Goal: Task Accomplishment & Management: Complete application form

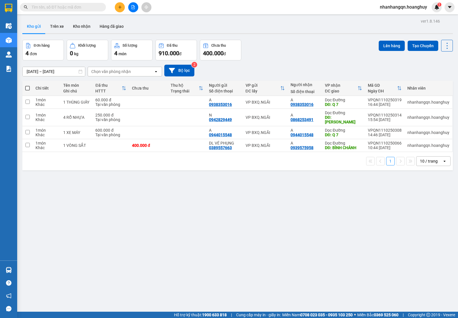
click at [69, 4] on input "text" at bounding box center [65, 7] width 68 height 6
click at [266, 100] on div "VP BXQ.NGÃI" at bounding box center [265, 102] width 39 height 5
checkbox input "true"
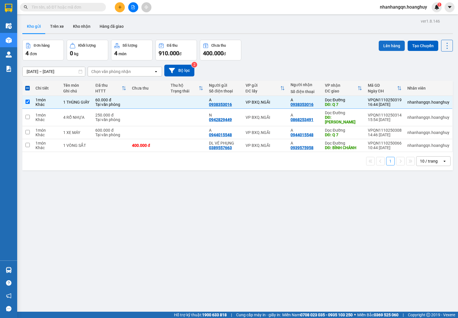
click at [387, 46] on button "Lên hàng" at bounding box center [392, 46] width 26 height 10
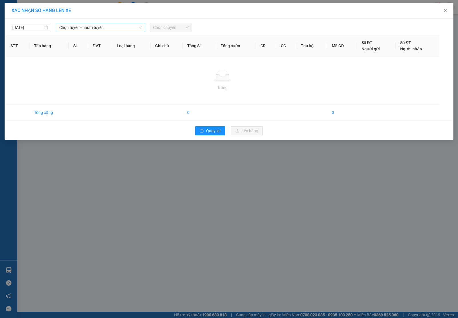
click at [118, 27] on span "Chọn tuyến - nhóm tuyến" at bounding box center [100, 27] width 82 height 9
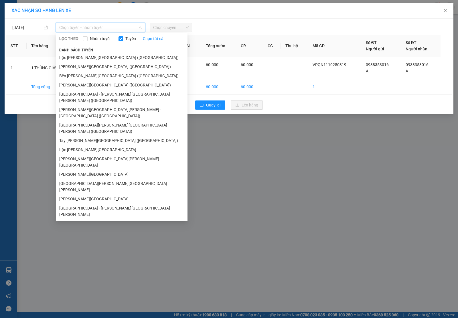
drag, startPoint x: 100, startPoint y: 66, endPoint x: 131, endPoint y: 49, distance: 35.6
click at [100, 66] on li "[PERSON_NAME][GEOGRAPHIC_DATA] ([GEOGRAPHIC_DATA])" at bounding box center [122, 66] width 132 height 9
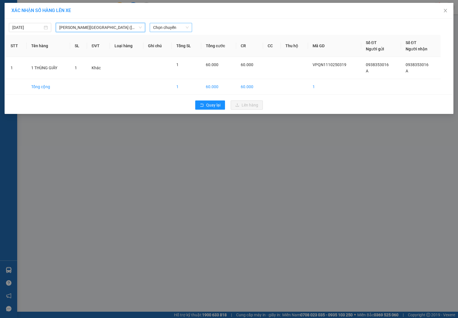
click at [164, 26] on span "Chọn chuyến" at bounding box center [170, 27] width 35 height 9
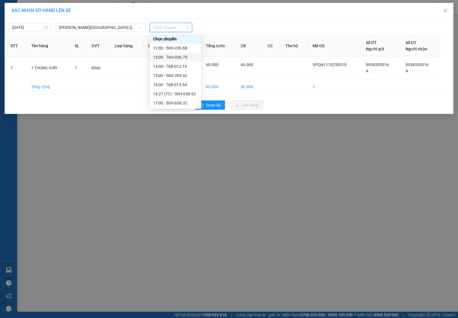
scroll to position [27, 0]
click at [184, 75] on div "17:00 - 50H-638.32" at bounding box center [175, 75] width 45 height 6
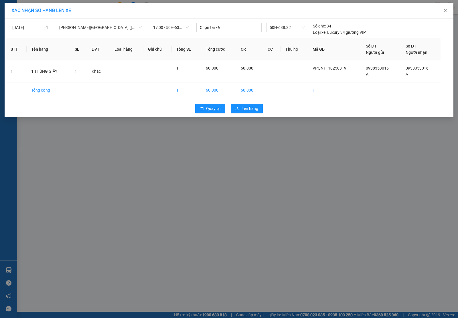
click at [245, 114] on div "Quay lại Lên hàng" at bounding box center [229, 108] width 446 height 15
click at [245, 112] on button "Lên hàng" at bounding box center [247, 108] width 32 height 9
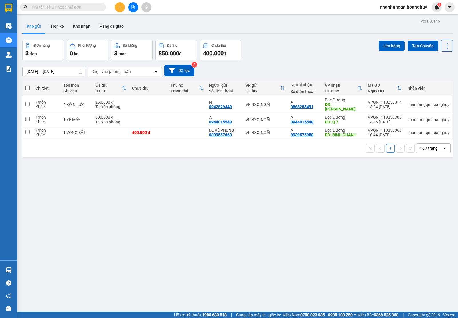
click at [64, 13] on div "Kết quả [PERSON_NAME] ( 0 ) Bộ lọc No Data nhanhangqn.hoanghuy 1" at bounding box center [229, 7] width 458 height 14
click at [63, 9] on input "text" at bounding box center [65, 7] width 68 height 6
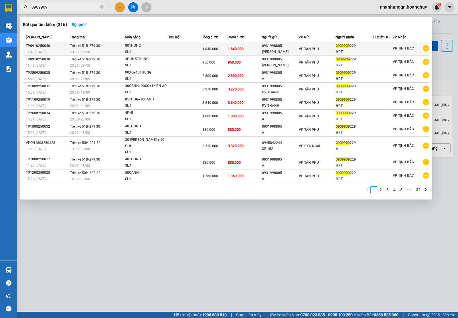
type input "0909909"
click at [294, 46] on div "0931998805" at bounding box center [280, 46] width 36 height 6
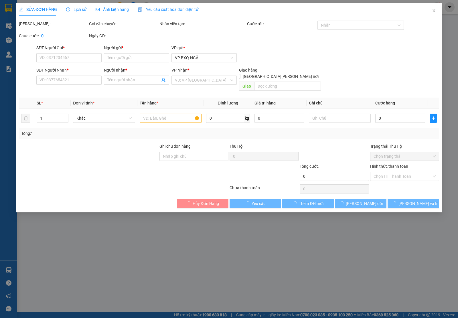
type input "0931998805"
type input "[PERSON_NAME]"
type input "0909909229"
type input "HPT"
type input "1.840.000"
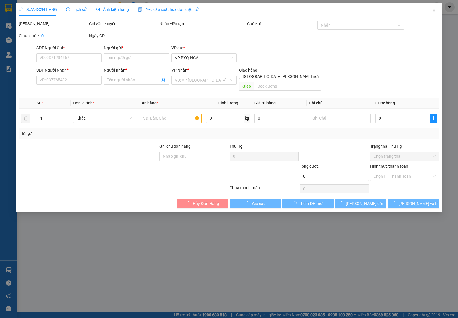
type input "1.840.000"
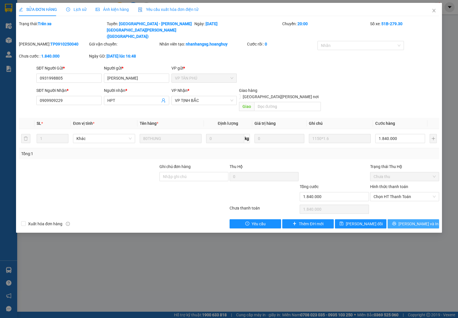
click at [412, 221] on span "[PERSON_NAME] và In" at bounding box center [418, 224] width 40 height 6
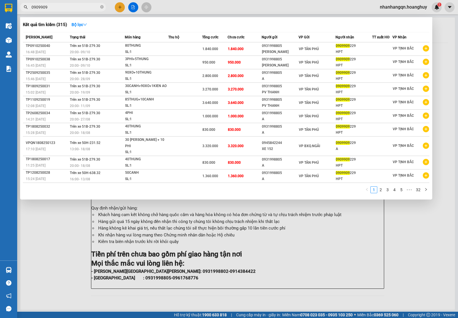
click at [63, 8] on input "0909909" at bounding box center [65, 7] width 68 height 6
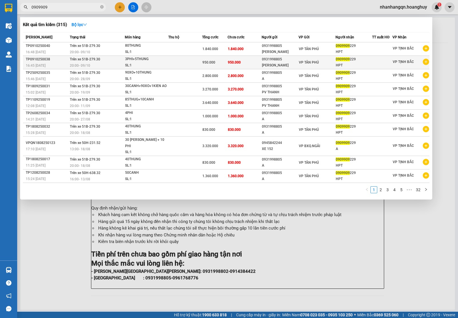
click at [186, 65] on td at bounding box center [185, 62] width 34 height 13
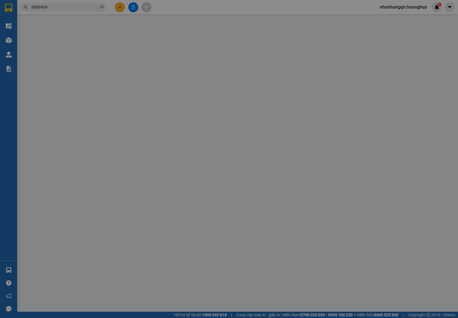
type input "0931998805"
type input "[PERSON_NAME]"
type input "0909909229"
type input "HPT"
type input "950.000"
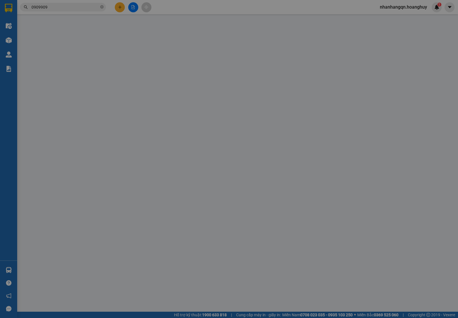
type input "950.000"
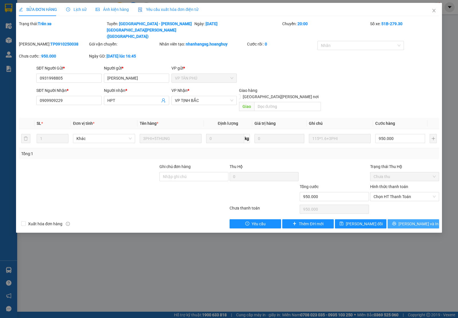
click at [421, 221] on span "[PERSON_NAME] và In" at bounding box center [418, 224] width 40 height 6
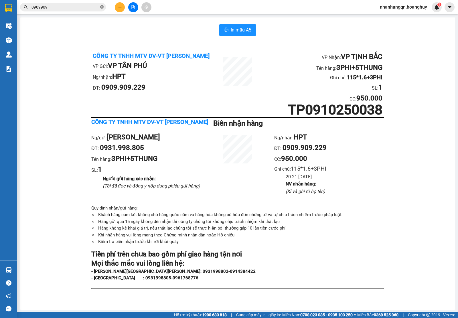
click at [103, 5] on span at bounding box center [101, 7] width 3 height 5
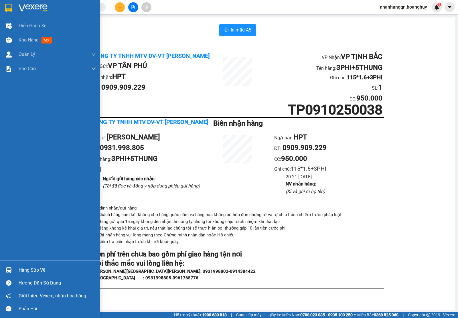
click at [8, 9] on img at bounding box center [8, 8] width 7 height 9
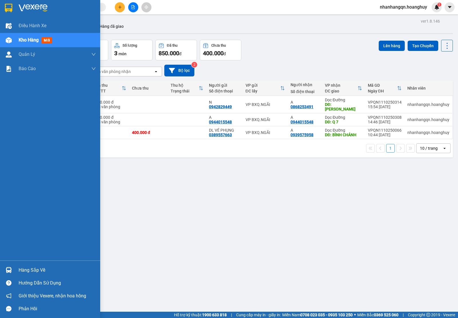
click at [6, 8] on img at bounding box center [8, 8] width 7 height 9
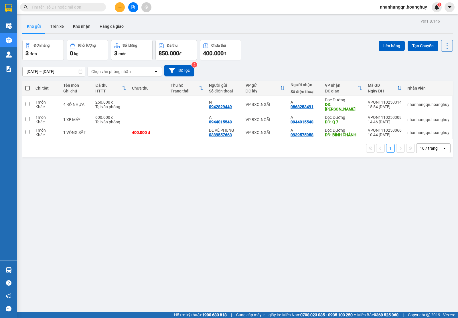
click at [55, 7] on input "text" at bounding box center [65, 7] width 68 height 6
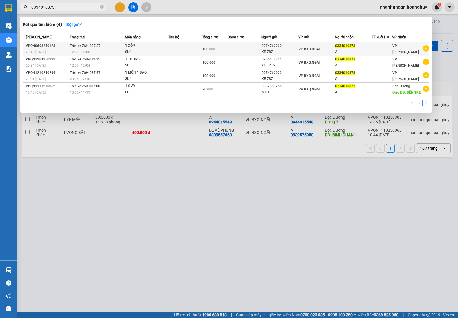
type input "0334010873"
click at [306, 44] on td "VP BXQ.NGÃI" at bounding box center [316, 48] width 37 height 13
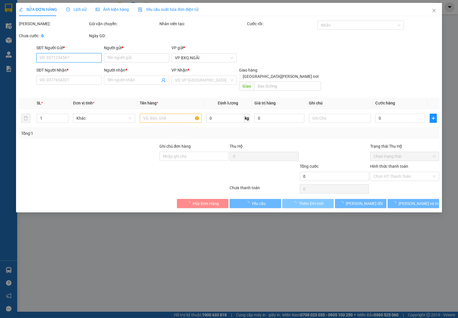
type input "0974762020"
type input "XE 787"
type input "0334010873"
type input "A"
type input "100.000"
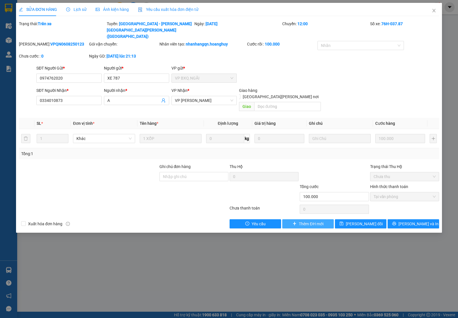
click at [301, 221] on span "Thêm ĐH mới" at bounding box center [311, 224] width 24 height 6
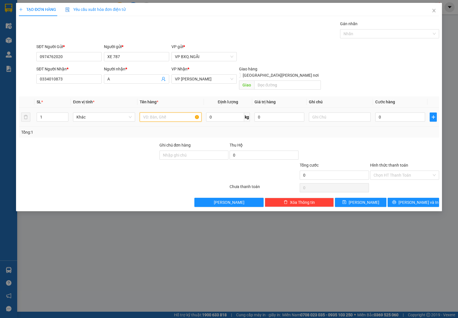
click at [163, 112] on input "text" at bounding box center [171, 116] width 62 height 9
type input "1 XỐP 1 BAO"
type input "2"
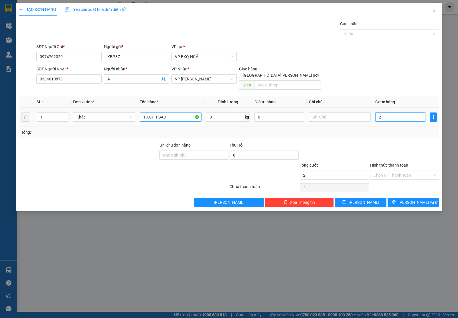
type input "25"
type input "250"
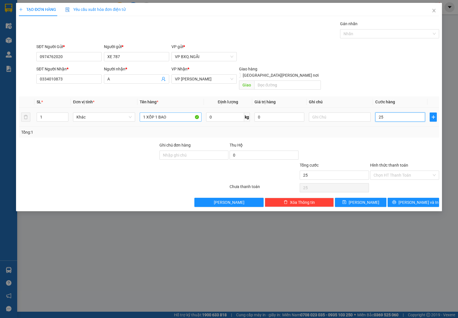
type input "250"
type input "2.500"
type input "25.000"
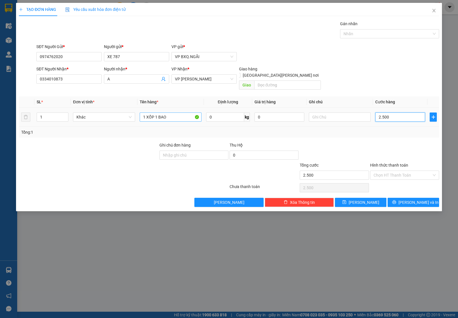
type input "25.000"
type input "250.000"
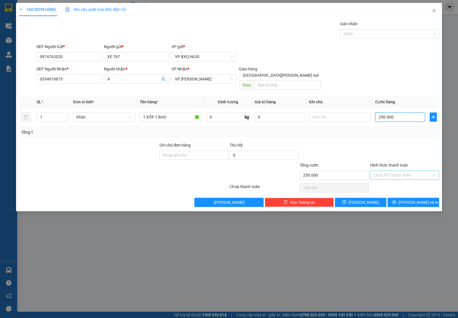
type input "250.000"
click at [390, 171] on input "Hình thức thanh toán" at bounding box center [402, 175] width 58 height 9
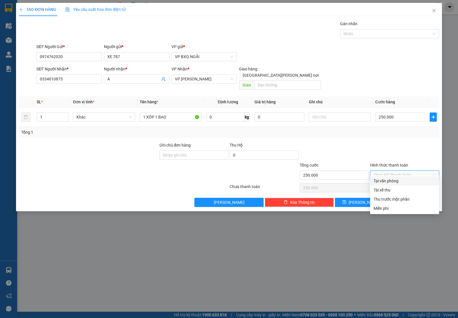
click at [397, 183] on div "Tại văn phòng" at bounding box center [404, 181] width 62 height 6
type input "0"
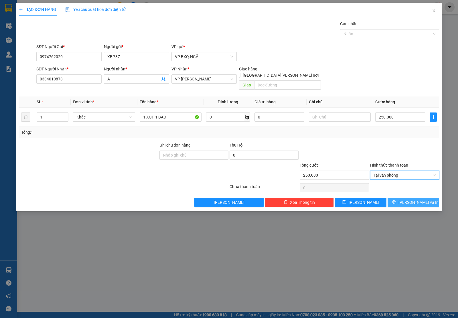
click at [408, 199] on span "[PERSON_NAME] và In" at bounding box center [418, 202] width 40 height 6
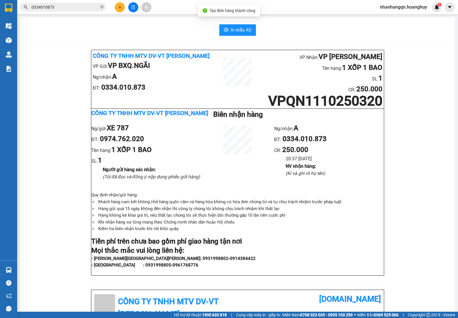
click at [50, 8] on input "0334010873" at bounding box center [65, 7] width 68 height 6
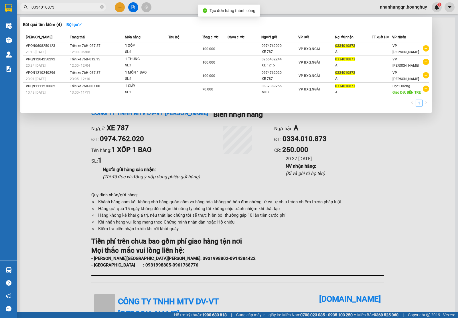
click at [50, 8] on input "0334010873" at bounding box center [65, 7] width 68 height 6
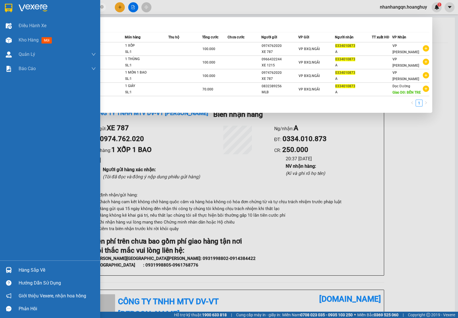
click at [4, 7] on div at bounding box center [9, 8] width 10 height 10
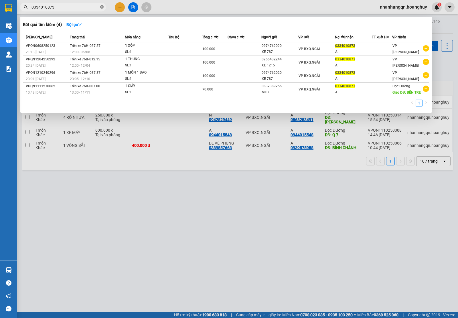
click at [102, 8] on icon "close-circle" at bounding box center [101, 6] width 3 height 3
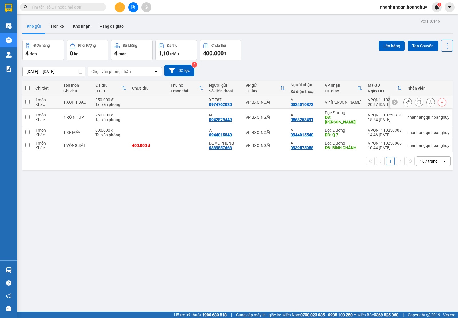
click at [258, 102] on div "VP BXQ.NGÃI" at bounding box center [265, 102] width 39 height 5
checkbox input "true"
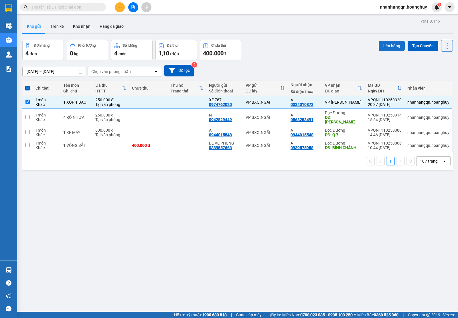
click at [382, 44] on button "Lên hàng" at bounding box center [392, 46] width 26 height 10
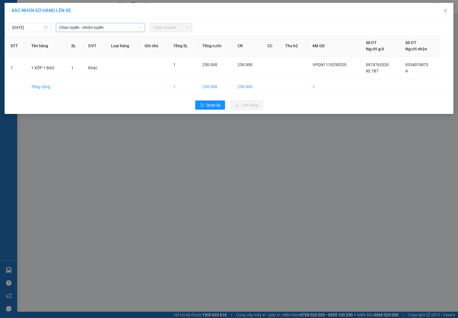
click at [105, 29] on span "Chọn tuyến - nhóm tuyến" at bounding box center [100, 27] width 82 height 9
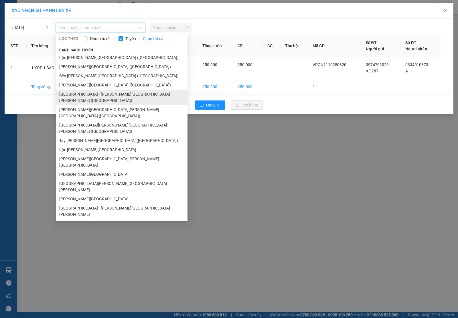
click at [104, 90] on li "[GEOGRAPHIC_DATA] - [PERSON_NAME][GEOGRAPHIC_DATA][PERSON_NAME] ([GEOGRAPHIC_DA…" at bounding box center [122, 97] width 132 height 15
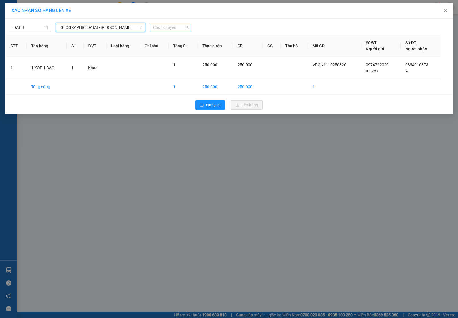
click at [176, 28] on span "Chọn chuyến" at bounding box center [170, 27] width 35 height 9
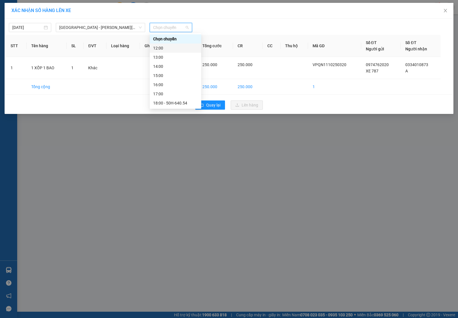
click at [180, 48] on div "12:00" at bounding box center [175, 48] width 45 height 6
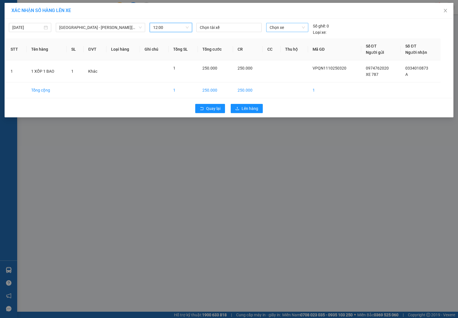
click at [293, 24] on span "Chọn xe" at bounding box center [287, 27] width 35 height 9
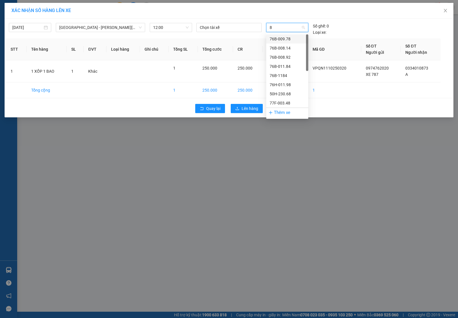
type input "87"
click at [292, 39] on div "76H-037.87" at bounding box center [287, 39] width 35 height 6
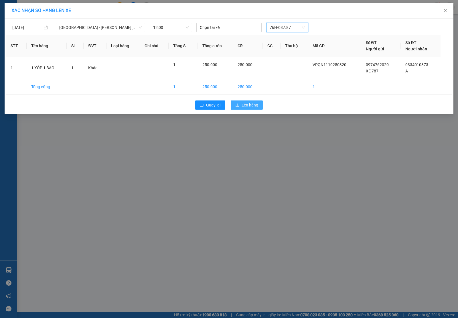
click at [248, 102] on button "Lên hàng" at bounding box center [247, 104] width 32 height 9
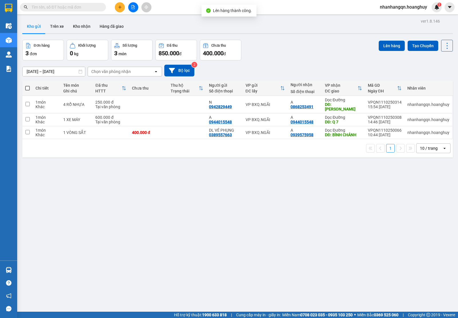
drag, startPoint x: 70, startPoint y: 11, endPoint x: 66, endPoint y: 7, distance: 5.1
click at [69, 10] on span at bounding box center [63, 7] width 86 height 9
click at [66, 7] on input "text" at bounding box center [65, 7] width 68 height 6
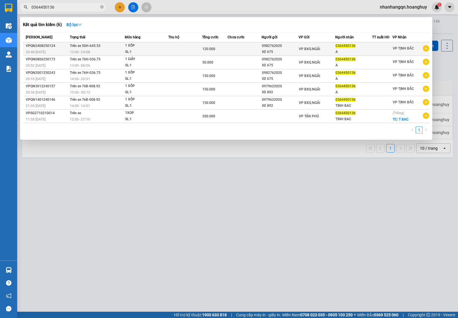
type input "0364450136"
click at [321, 43] on td "VP BXQ.NGÃI" at bounding box center [316, 48] width 37 height 13
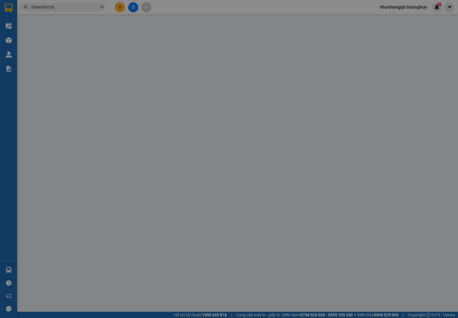
type input "0982762020"
type input "XE 675"
type input "0364450136"
type input "A"
type input "120.000"
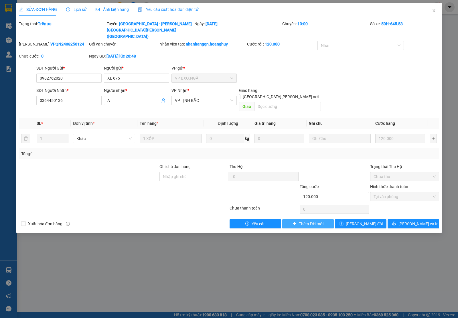
click at [312, 219] on button "Thêm ĐH mới" at bounding box center [308, 223] width 52 height 9
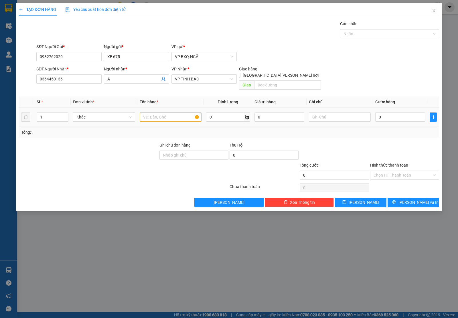
drag, startPoint x: 172, startPoint y: 105, endPoint x: 166, endPoint y: 111, distance: 8.3
click at [172, 111] on div at bounding box center [171, 116] width 62 height 11
click at [165, 112] on input "text" at bounding box center [171, 116] width 62 height 9
type input "1 XỐP"
type input "1"
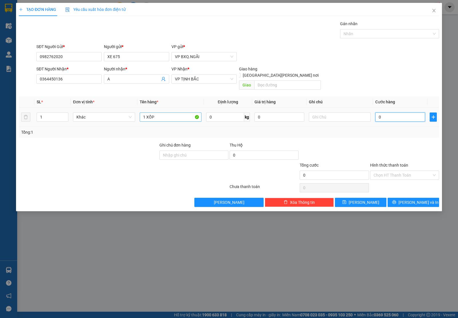
type input "1"
type input "15"
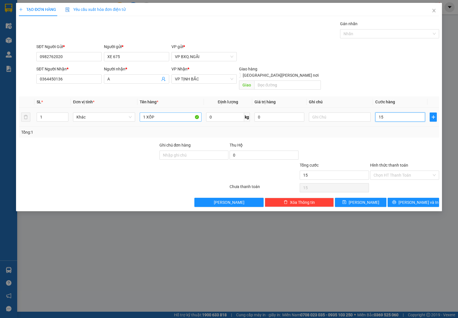
type input "150"
type input "1.500"
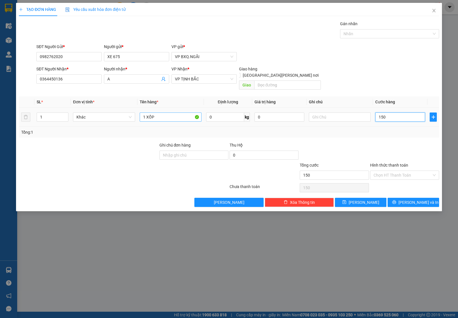
type input "1.500"
type input "15.000"
type input "150.000"
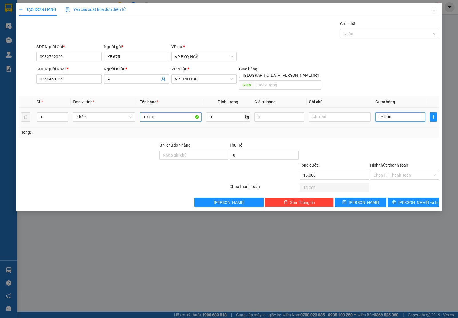
type input "150.000"
click at [391, 172] on input "Hình thức thanh toán" at bounding box center [402, 175] width 58 height 9
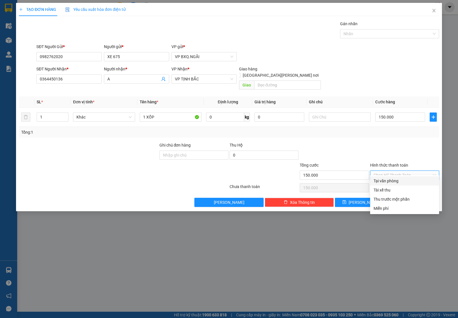
click at [391, 181] on div "Tại văn phòng" at bounding box center [404, 181] width 62 height 6
type input "0"
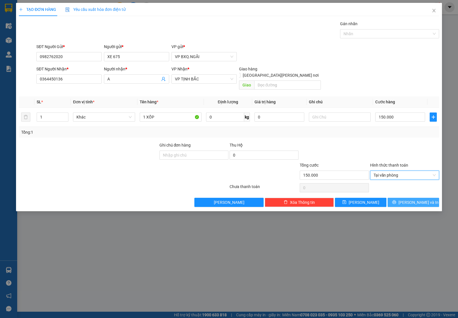
click at [409, 199] on span "[PERSON_NAME] và In" at bounding box center [418, 202] width 40 height 6
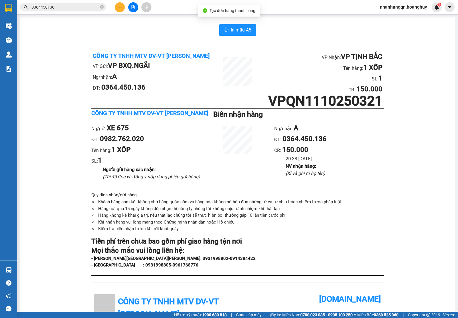
click at [73, 9] on input "0364450136" at bounding box center [65, 7] width 68 height 6
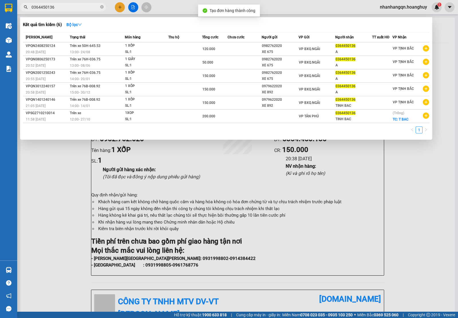
click at [73, 9] on input "0364450136" at bounding box center [65, 7] width 68 height 6
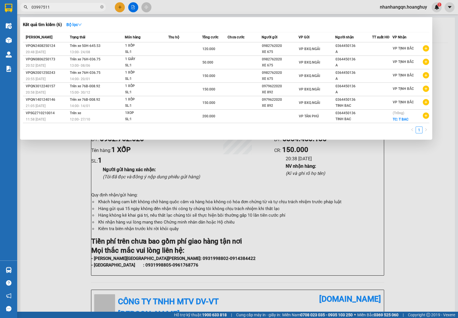
type input "039975111"
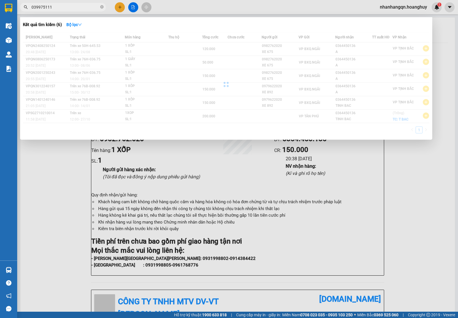
click at [73, 8] on input "039975111" at bounding box center [65, 7] width 68 height 6
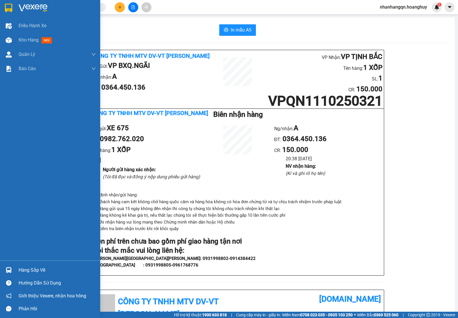
click at [12, 6] on img at bounding box center [8, 8] width 7 height 9
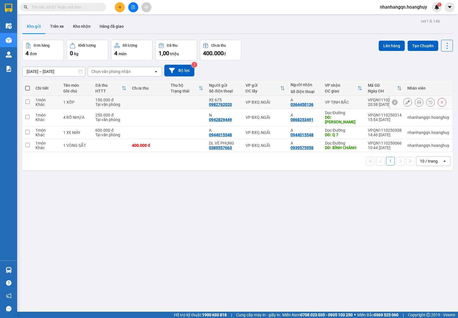
click at [282, 104] on td "VP BXQ.NGÃI" at bounding box center [265, 102] width 45 height 13
checkbox input "true"
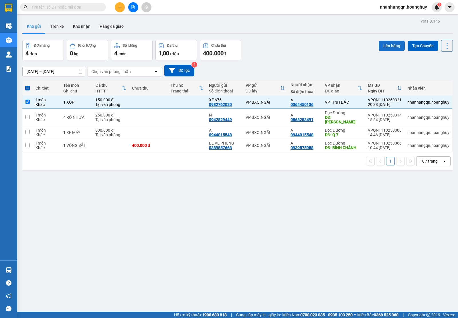
click at [379, 46] on button "Lên hàng" at bounding box center [392, 46] width 26 height 10
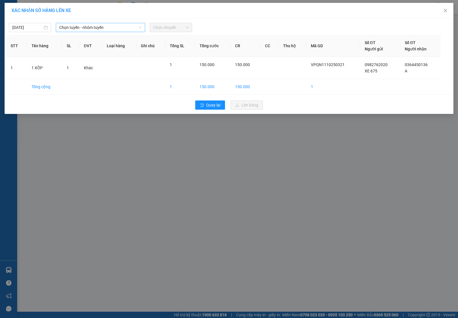
click at [108, 26] on span "Chọn tuyến - nhóm tuyến" at bounding box center [100, 27] width 82 height 9
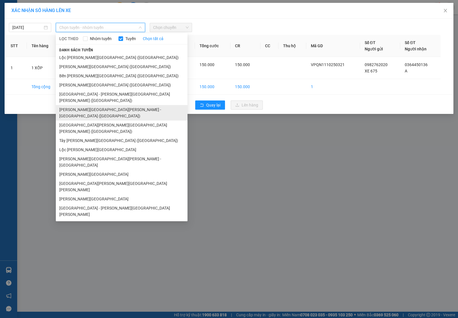
click at [99, 105] on li "[PERSON_NAME][GEOGRAPHIC_DATA][PERSON_NAME] - [GEOGRAPHIC_DATA] ([GEOGRAPHIC_DA…" at bounding box center [122, 112] width 132 height 15
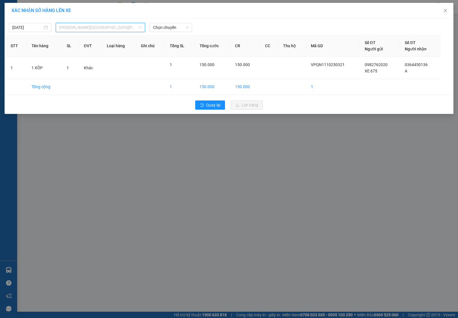
click at [107, 27] on span "[PERSON_NAME][GEOGRAPHIC_DATA][PERSON_NAME] - [GEOGRAPHIC_DATA] ([GEOGRAPHIC_DA…" at bounding box center [100, 27] width 82 height 9
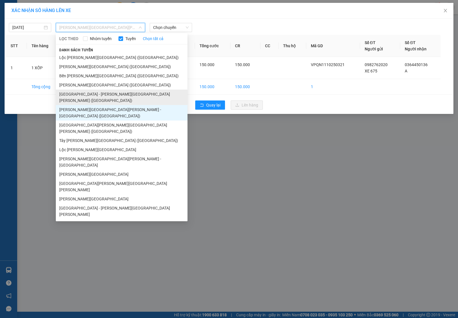
click at [99, 95] on li "[GEOGRAPHIC_DATA] - [PERSON_NAME][GEOGRAPHIC_DATA][PERSON_NAME] ([GEOGRAPHIC_DA…" at bounding box center [122, 97] width 132 height 15
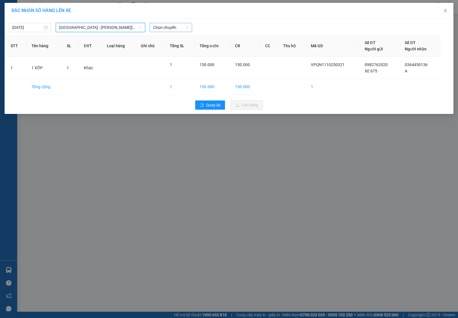
click at [172, 26] on span "Chọn chuyến" at bounding box center [170, 27] width 35 height 9
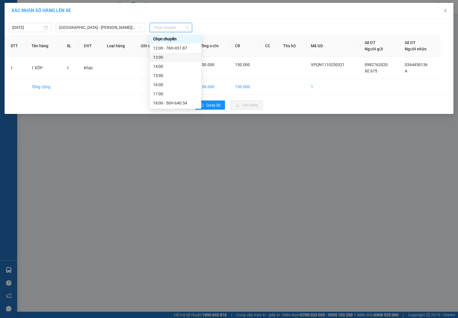
click at [177, 57] on div "13:00" at bounding box center [175, 57] width 45 height 6
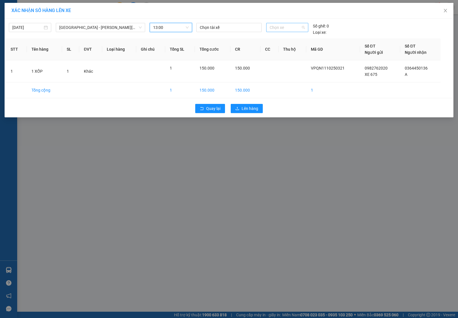
drag, startPoint x: 294, startPoint y: 25, endPoint x: 288, endPoint y: 30, distance: 7.9
click at [291, 27] on span "Chọn xe" at bounding box center [287, 27] width 35 height 9
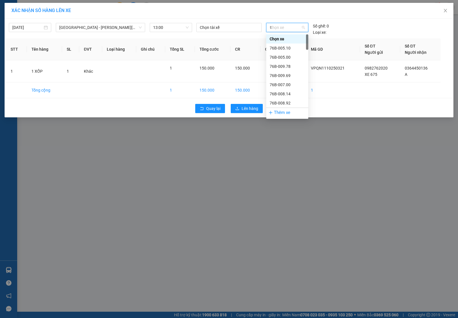
type input "12"
click at [281, 59] on div "76B-012.02" at bounding box center [287, 57] width 35 height 6
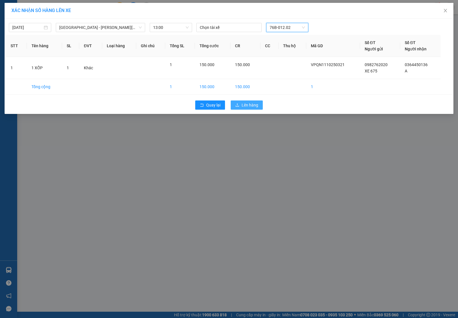
click at [254, 103] on span "Lên hàng" at bounding box center [250, 105] width 17 height 6
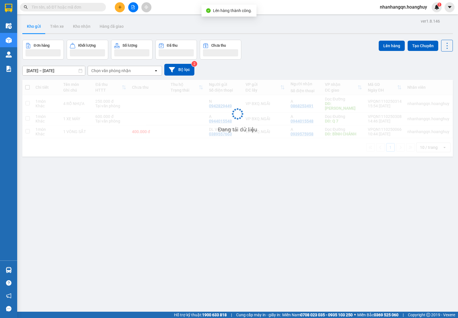
click at [77, 12] on div "Kết quả tìm kiếm ( 0 ) Bộ lọc No Data" at bounding box center [56, 7] width 112 height 10
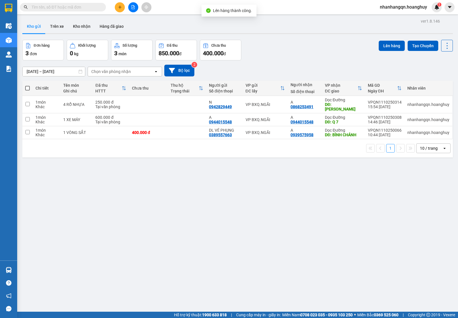
click at [74, 9] on input "text" at bounding box center [65, 7] width 68 height 6
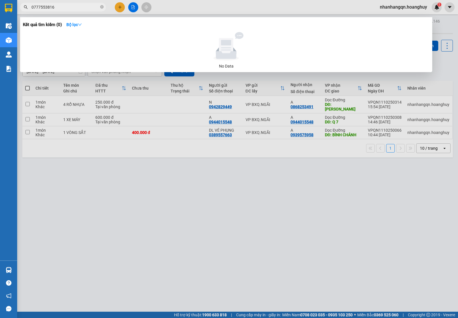
click at [63, 8] on input "0777553816" at bounding box center [65, 7] width 68 height 6
type input "0777553816"
click at [68, 11] on div at bounding box center [229, 159] width 458 height 318
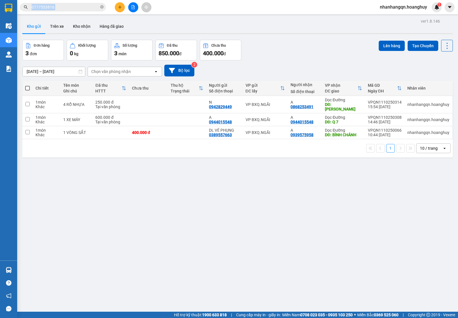
click at [68, 11] on div "Kết quả [PERSON_NAME] ( 0 ) Bộ lọc No Data 0777553816" at bounding box center [56, 7] width 112 height 10
click at [68, 7] on span "0777553816" at bounding box center [63, 7] width 86 height 9
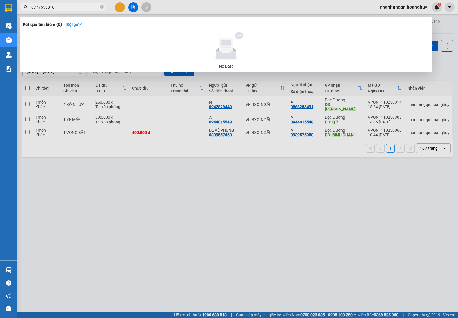
click at [67, 6] on input "0777553816" at bounding box center [65, 7] width 68 height 6
click at [119, 5] on div at bounding box center [229, 159] width 458 height 318
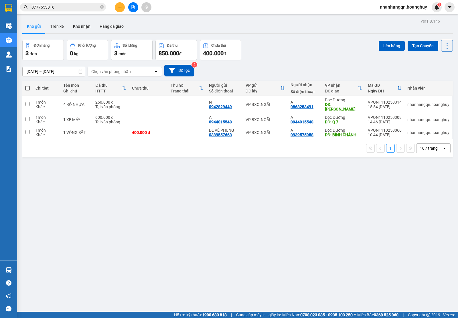
click at [119, 5] on icon "plus" at bounding box center [120, 7] width 4 height 4
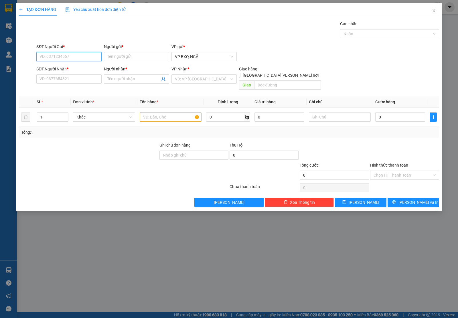
click at [66, 55] on input "SĐT Người Gửi *" at bounding box center [68, 56] width 65 height 9
paste input "0777553816"
type input "0777553816"
click at [55, 78] on input "SĐT Người Nhận *" at bounding box center [68, 78] width 65 height 9
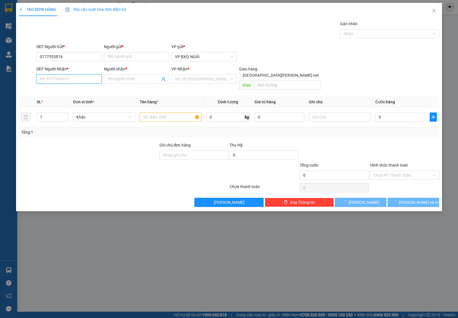
paste input "0777553816"
type input "0777553816"
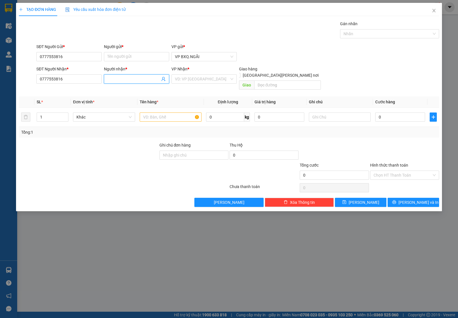
click at [113, 77] on input "Người nhận *" at bounding box center [133, 79] width 53 height 6
type input "A"
drag, startPoint x: 119, startPoint y: 58, endPoint x: 146, endPoint y: 66, distance: 28.6
click at [120, 57] on input "Người gửi *" at bounding box center [136, 56] width 65 height 9
type input "A"
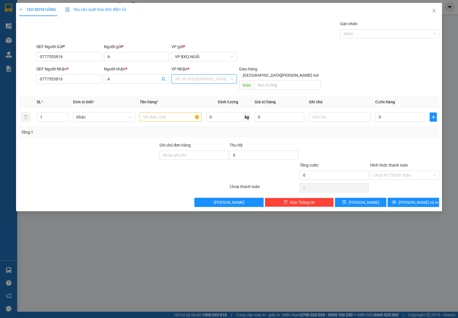
click at [182, 77] on input "search" at bounding box center [202, 79] width 54 height 9
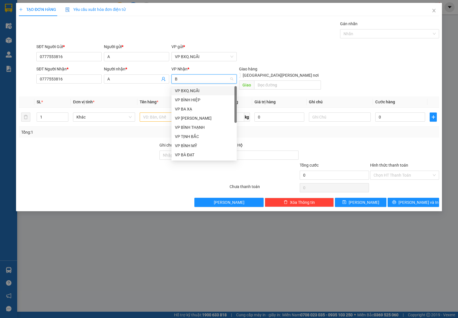
type input "BL"
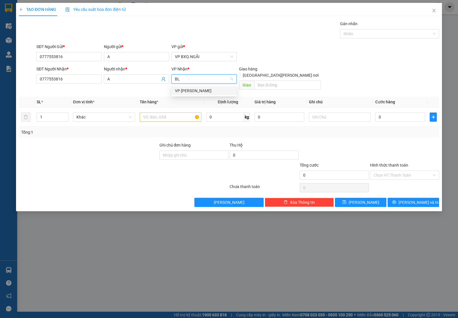
click at [186, 92] on div "VP [PERSON_NAME]" at bounding box center [204, 91] width 58 height 6
click at [159, 112] on input "text" at bounding box center [171, 116] width 62 height 9
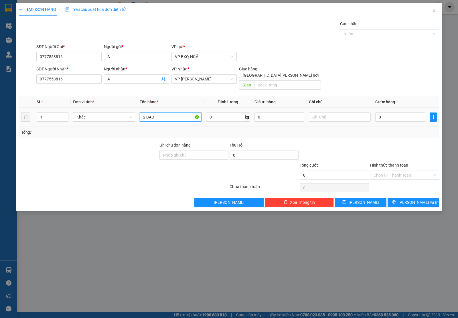
type input "2 BAO"
type input "1"
type input "15"
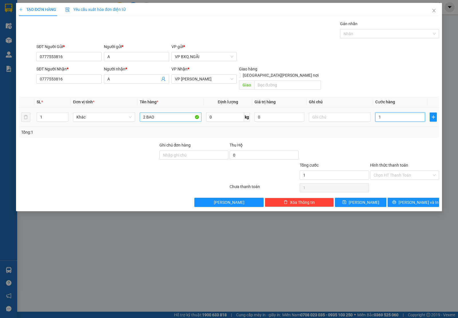
type input "15"
type input "150"
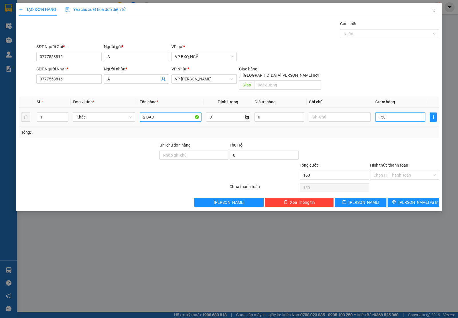
type input "1.500"
type input "15.000"
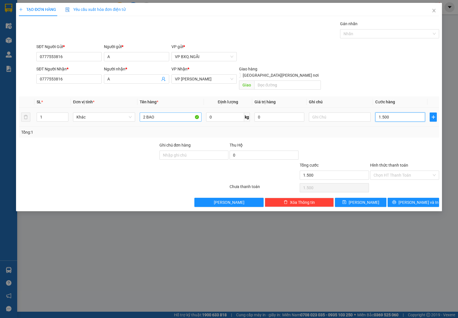
type input "15.000"
type input "150.000"
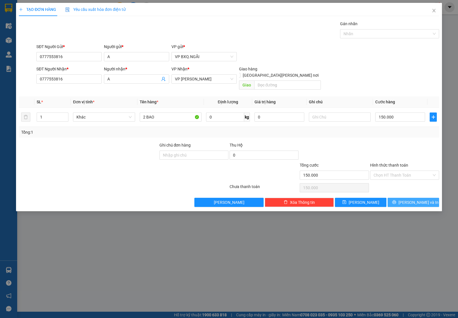
click at [415, 199] on span "[PERSON_NAME] và In" at bounding box center [418, 202] width 40 height 6
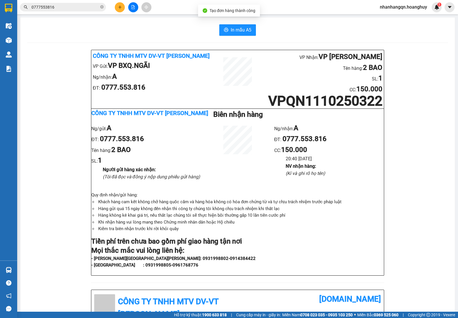
click at [50, 5] on input "0777553816" at bounding box center [65, 7] width 68 height 6
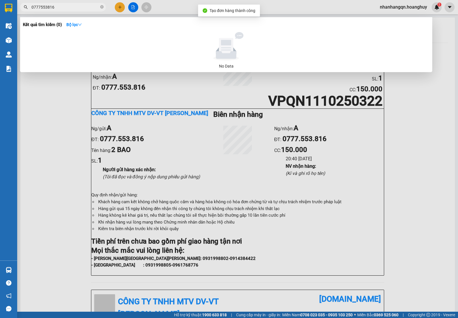
click at [50, 5] on input "0777553816" at bounding box center [65, 7] width 68 height 6
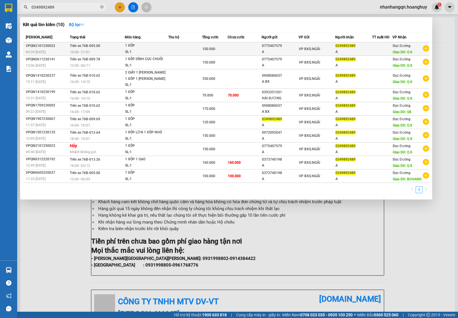
type input "0349892489"
click at [275, 47] on div "0775407579" at bounding box center [280, 46] width 36 height 6
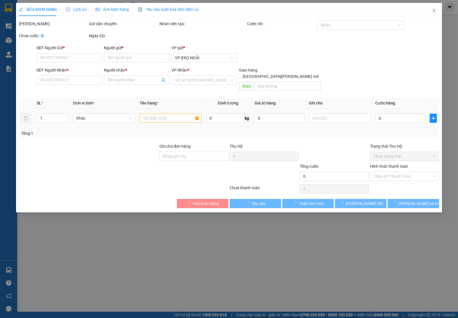
type input "0775407579"
type input "A"
type input "0349892489"
type input "A"
type input "Q 8"
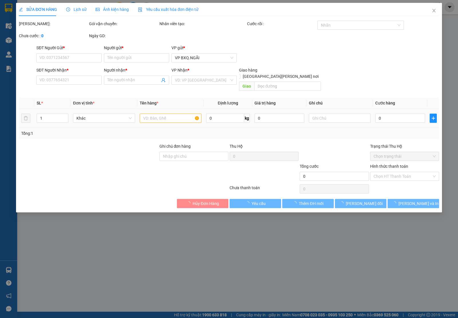
type input "100.000"
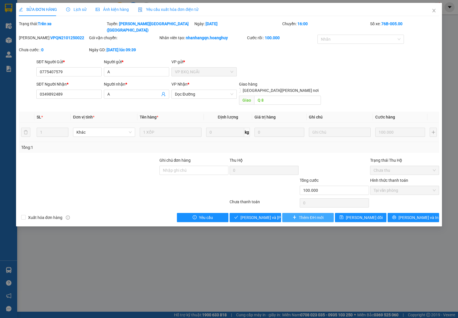
click at [312, 214] on span "Thêm ĐH mới" at bounding box center [311, 217] width 24 height 6
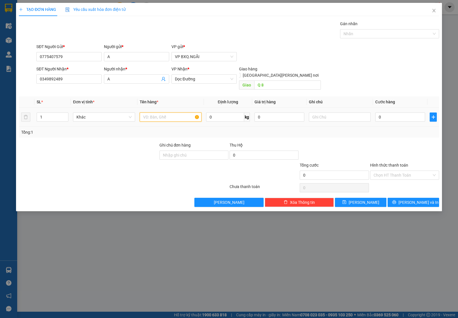
click at [156, 112] on input "text" at bounding box center [171, 116] width 62 height 9
type input "1 BAO"
type input "1"
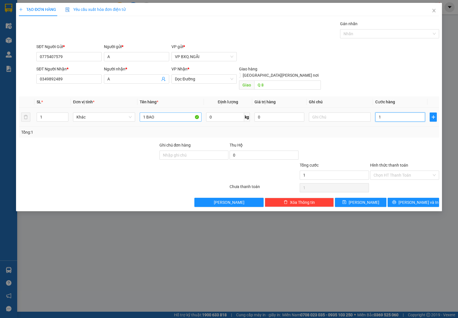
type input "15"
type input "150"
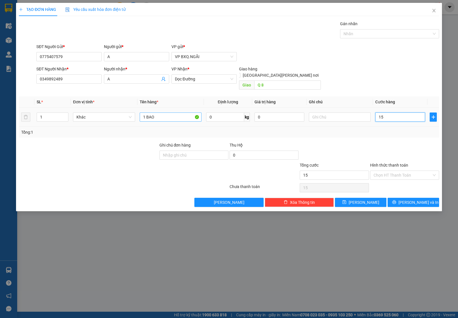
type input "150"
type input "1.500"
type input "15.000"
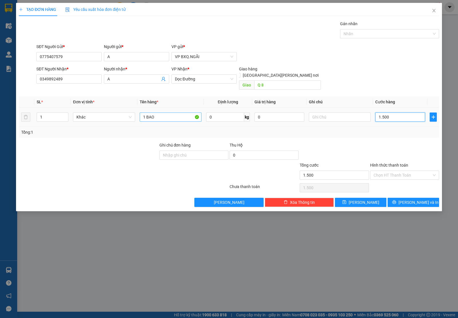
type input "15.000"
type input "150.000"
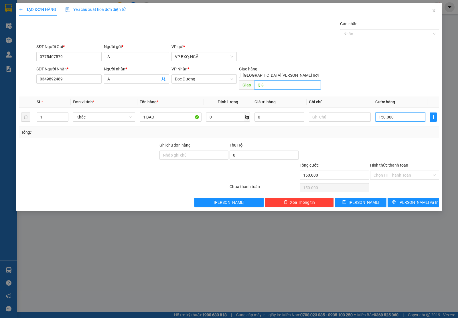
type input "150.000"
click at [268, 80] on input "Q 8" at bounding box center [287, 84] width 67 height 9
click at [203, 79] on span "Dọc Đường" at bounding box center [204, 79] width 58 height 9
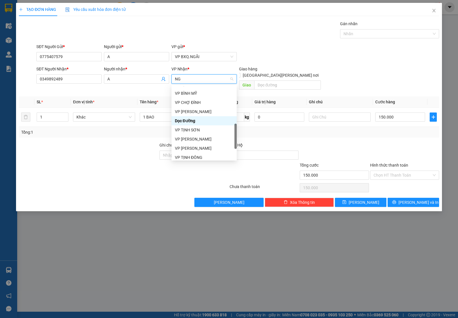
scroll to position [34, 0]
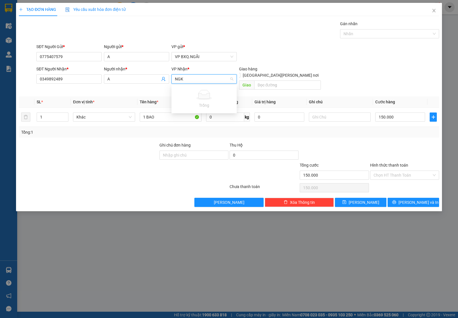
click at [203, 79] on input "NGK" at bounding box center [202, 79] width 54 height 9
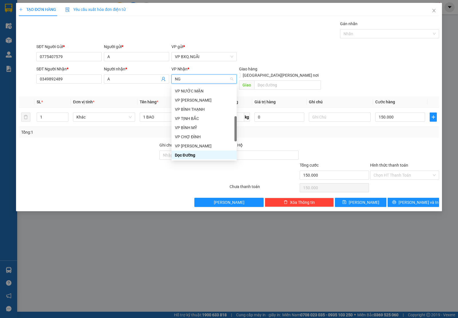
scroll to position [25, 0]
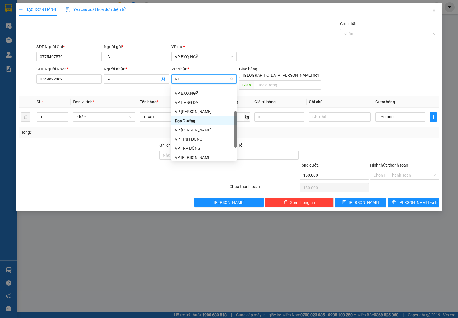
type input "NGH"
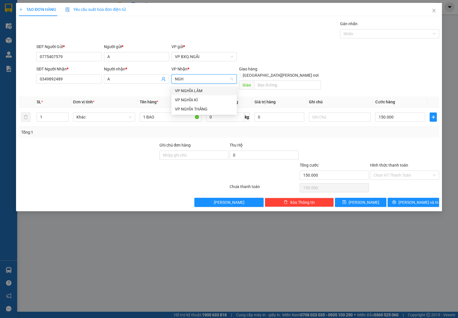
scroll to position [0, 0]
click at [199, 96] on div "VP NGHĨA KÌ" at bounding box center [203, 99] width 65 height 9
click at [385, 171] on input "Hình thức thanh toán" at bounding box center [402, 175] width 58 height 9
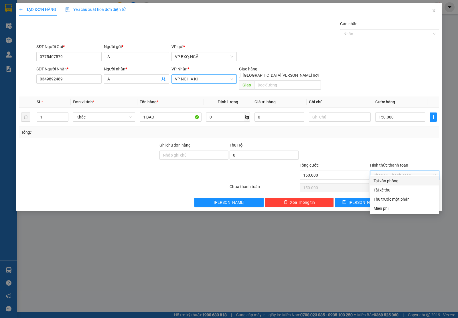
click at [389, 182] on div "Tại văn phòng" at bounding box center [404, 181] width 62 height 6
type input "0"
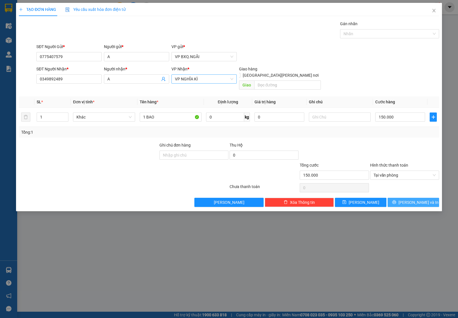
click at [408, 199] on span "[PERSON_NAME] và In" at bounding box center [418, 202] width 40 height 6
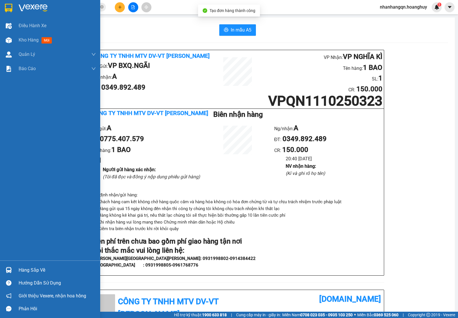
click at [10, 7] on img at bounding box center [8, 8] width 7 height 9
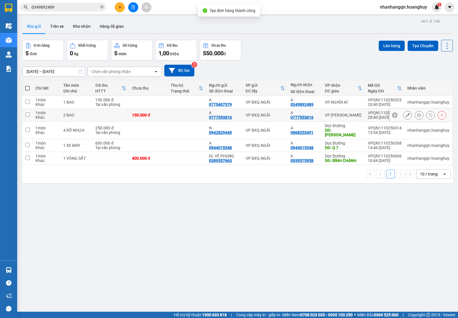
click at [234, 109] on td "A 0777553816" at bounding box center [224, 115] width 36 height 13
checkbox input "true"
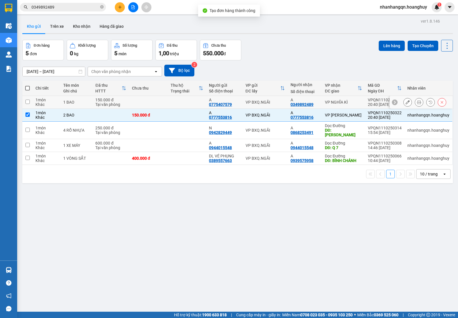
click at [246, 103] on div "VP BXQ.NGÃI" at bounding box center [265, 102] width 39 height 5
checkbox input "true"
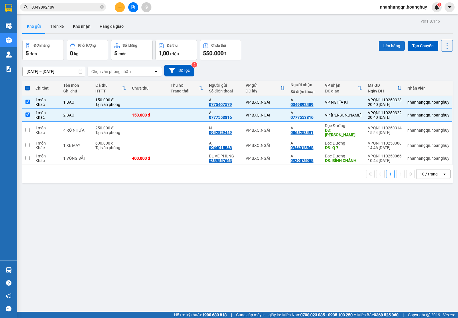
click at [382, 43] on button "Lên hàng" at bounding box center [392, 46] width 26 height 10
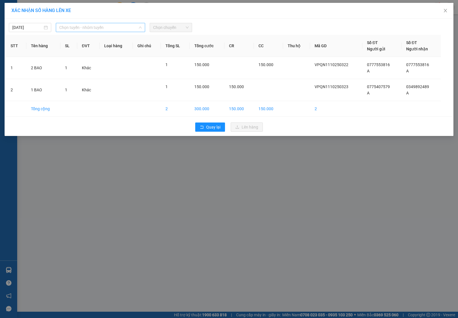
click at [111, 24] on span "Chọn tuyến - nhóm tuyến" at bounding box center [100, 27] width 82 height 9
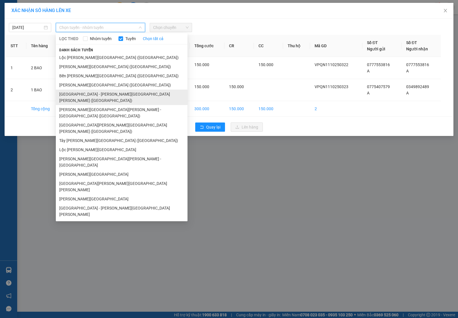
click at [104, 91] on li "[GEOGRAPHIC_DATA] - [PERSON_NAME][GEOGRAPHIC_DATA][PERSON_NAME] ([GEOGRAPHIC_DA…" at bounding box center [122, 97] width 132 height 15
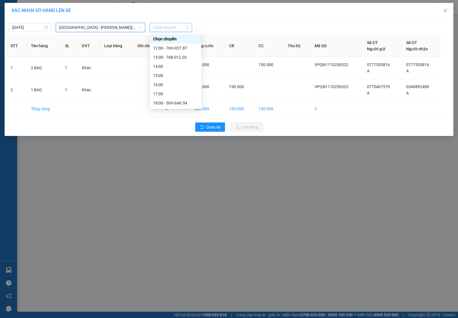
click at [169, 27] on span "Chọn chuyến" at bounding box center [170, 27] width 35 height 9
click at [178, 64] on div "14:00" at bounding box center [175, 66] width 45 height 6
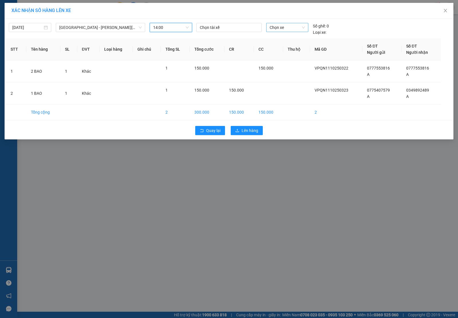
click at [286, 25] on span "Chọn xe" at bounding box center [287, 27] width 35 height 9
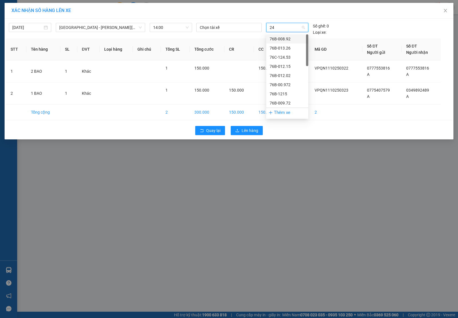
type input "241"
click at [289, 38] on div "50H-642.41" at bounding box center [287, 39] width 35 height 6
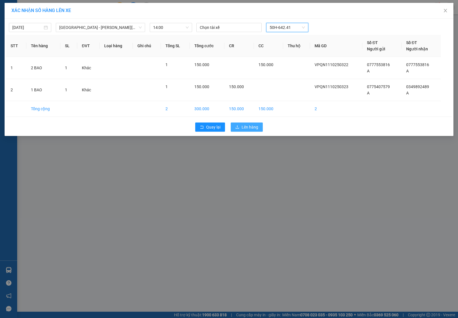
click at [250, 128] on span "Lên hàng" at bounding box center [250, 127] width 17 height 6
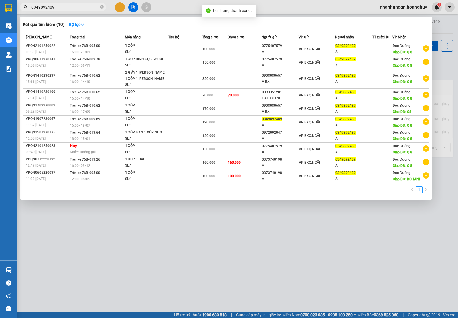
click at [78, 8] on input "0349892489" at bounding box center [65, 7] width 68 height 6
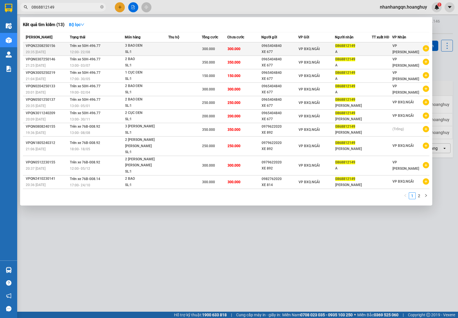
type input "0868812149"
click at [349, 53] on div "A" at bounding box center [353, 52] width 36 height 6
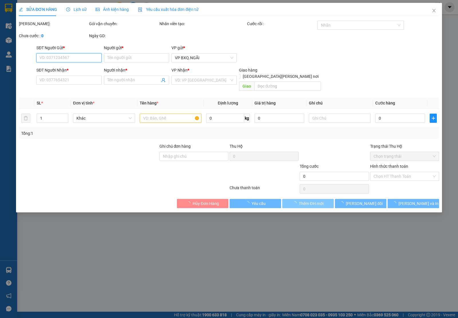
type input "0965404840"
type input "XE 677"
type input "0868812149"
type input "A"
type input "300.000"
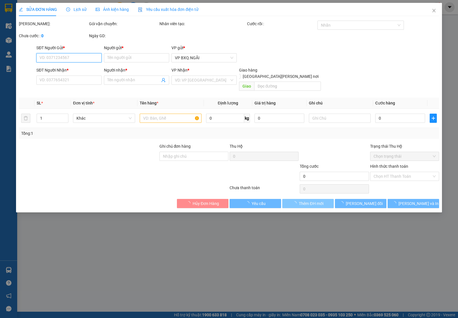
type input "300.000"
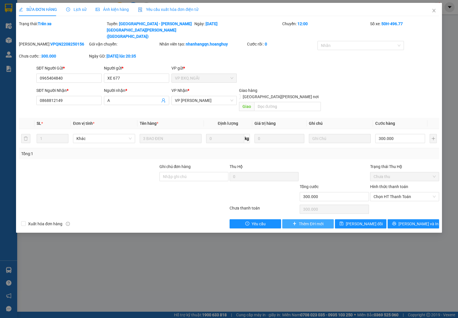
click at [301, 219] on button "Thêm ĐH mới" at bounding box center [308, 223] width 52 height 9
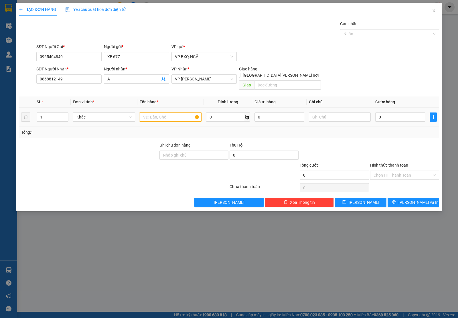
click at [145, 114] on input "text" at bounding box center [171, 116] width 62 height 9
type input "3 CỤC ĐEN"
type input "4"
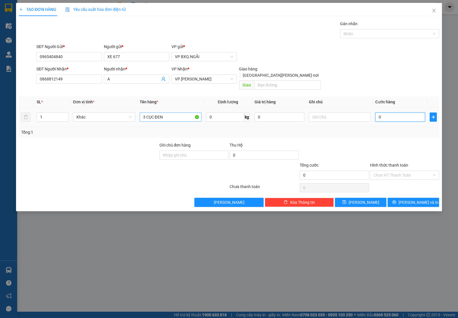
type input "4"
type input "45"
type input "450"
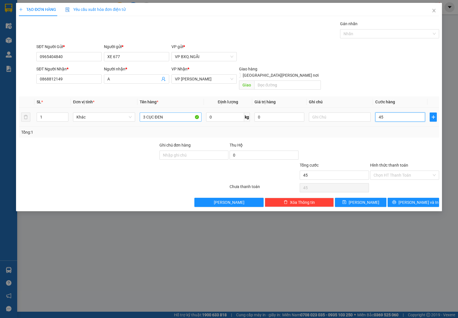
type input "450"
type input "4.500"
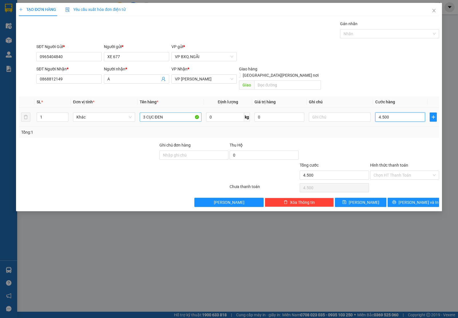
type input "45.000"
type input "450.000"
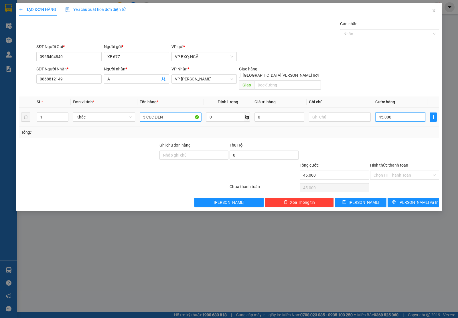
type input "450.000"
click at [405, 198] on button "[PERSON_NAME] và In" at bounding box center [413, 202] width 52 height 9
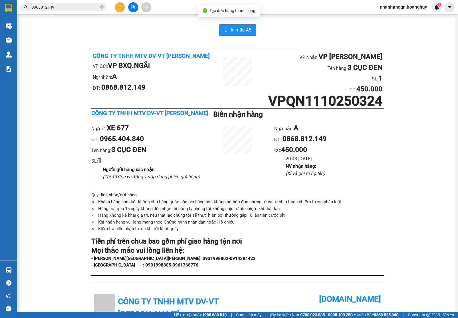
click at [64, 7] on input "0868812149" at bounding box center [65, 7] width 68 height 6
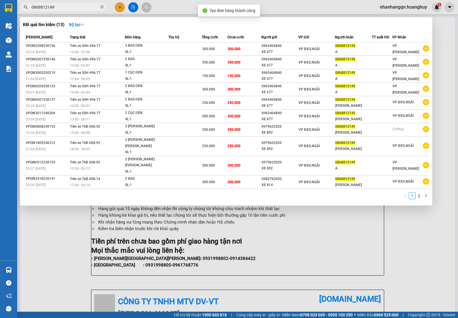
click at [64, 7] on input "0868812149" at bounding box center [65, 7] width 68 height 6
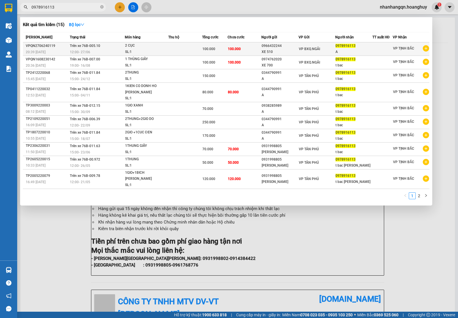
type input "0978916113"
click at [305, 53] on td "VP BXQ.NGÃI" at bounding box center [316, 48] width 37 height 13
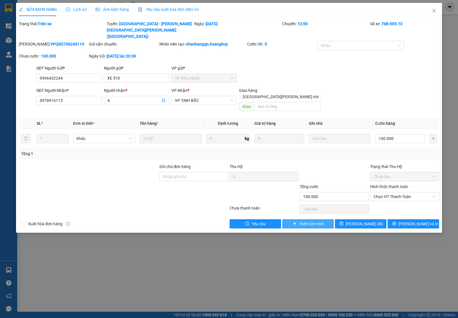
click at [304, 221] on span "Thêm ĐH mới" at bounding box center [311, 224] width 24 height 6
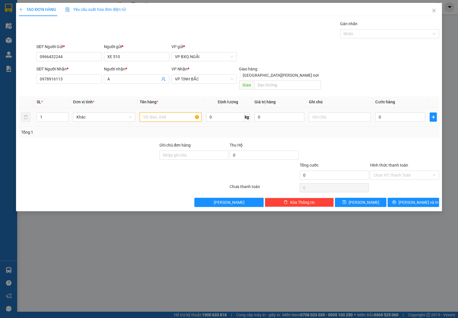
click at [157, 112] on input "text" at bounding box center [171, 116] width 62 height 9
type input "1 CỤC ĐEN"
type input "7"
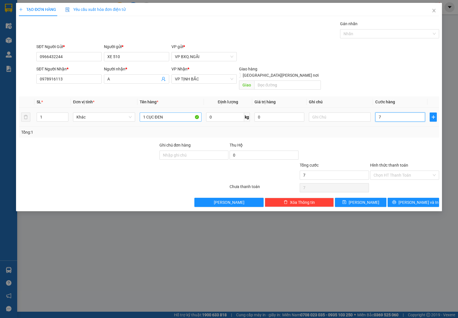
type input "70"
type input "700"
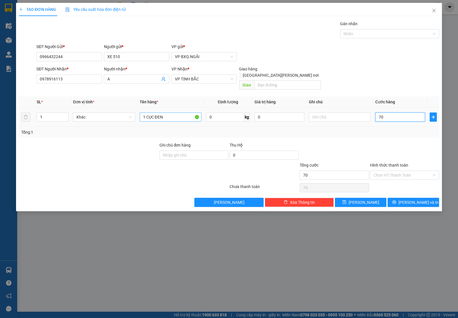
type input "700"
type input "7.000"
type input "70.000"
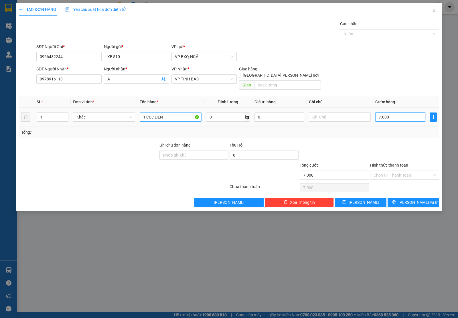
type input "70.000"
click at [419, 200] on button "[PERSON_NAME] và In" at bounding box center [413, 202] width 52 height 9
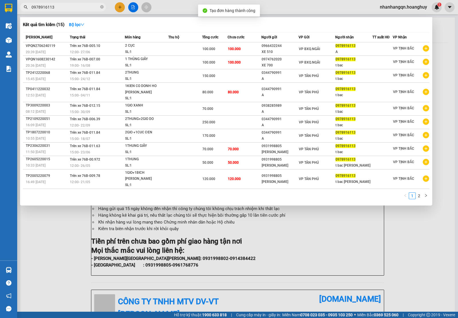
click at [62, 9] on input "0978916113" at bounding box center [65, 7] width 68 height 6
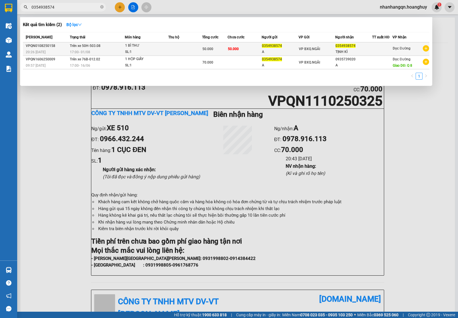
type input "0354938574"
click at [304, 47] on span "VP BXQ.NGÃI" at bounding box center [309, 49] width 21 height 4
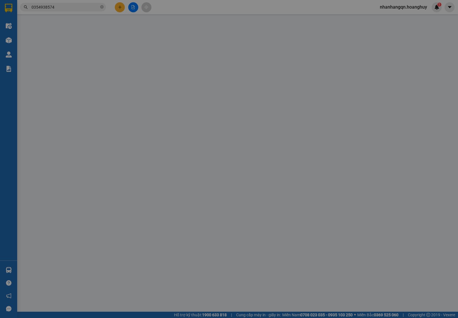
type input "0354938574"
type input "A"
type input "0354938574"
type input "TỊNH KÌ"
type input "50.000"
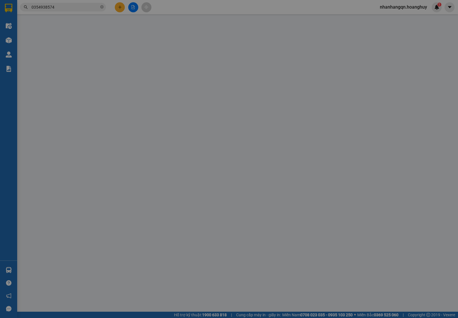
type input "50.000"
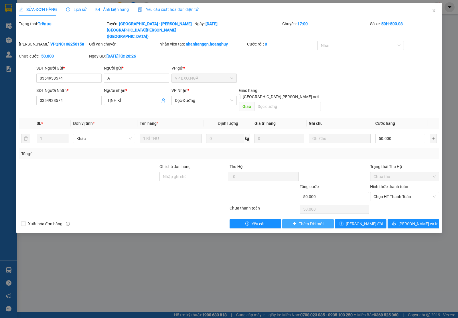
click at [298, 219] on button "Thêm ĐH mới" at bounding box center [308, 223] width 52 height 9
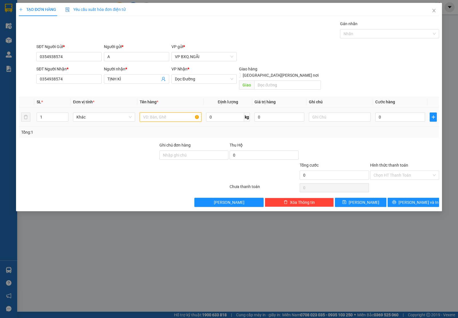
click at [155, 112] on input "text" at bounding box center [171, 116] width 62 height 9
type input "1"
type input "1 GIẤY"
type input "5"
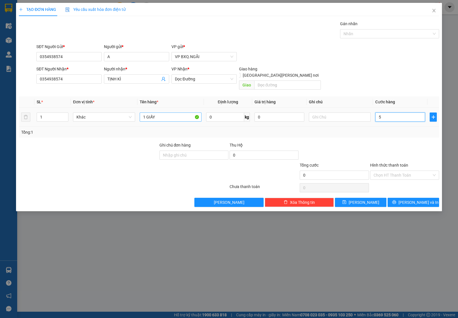
type input "5"
type input "50"
click at [380, 171] on input "Hình thức thanh toán" at bounding box center [402, 175] width 58 height 9
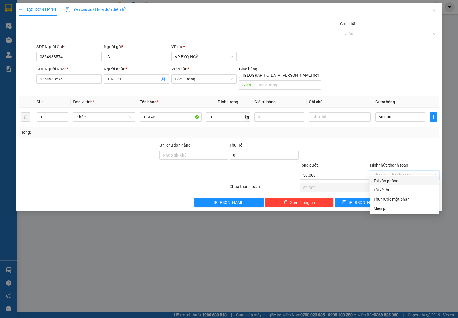
click at [387, 181] on div "Tại văn phòng" at bounding box center [404, 181] width 62 height 6
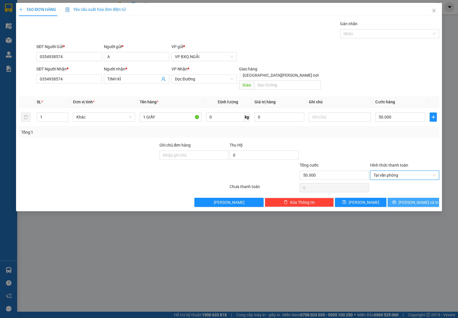
click at [411, 199] on span "[PERSON_NAME] và In" at bounding box center [418, 202] width 40 height 6
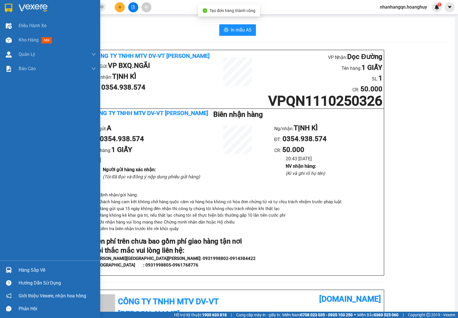
click at [7, 1] on div at bounding box center [50, 9] width 100 height 19
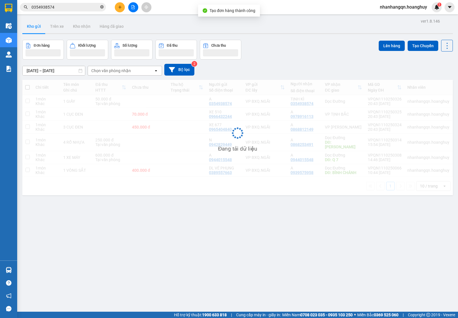
click at [102, 9] on span at bounding box center [101, 7] width 3 height 5
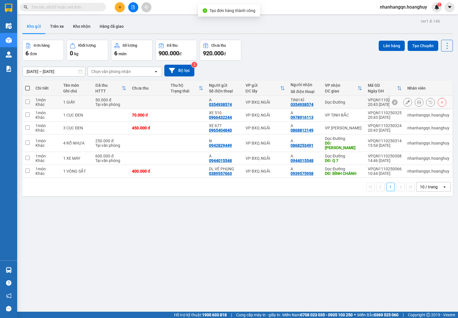
click at [269, 106] on td "VP BXQ.NGÃI" at bounding box center [265, 102] width 45 height 13
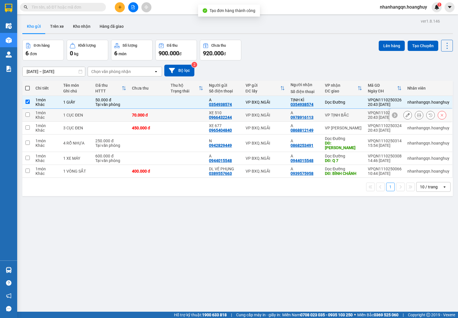
click at [273, 117] on div "VP BXQ.NGÃI" at bounding box center [265, 115] width 39 height 5
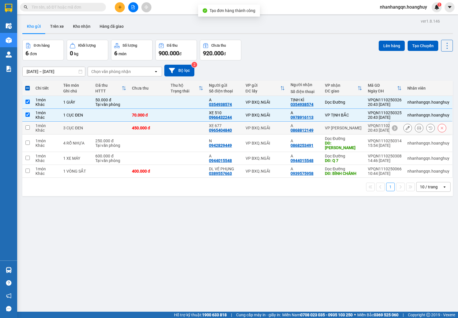
drag, startPoint x: 273, startPoint y: 127, endPoint x: 383, endPoint y: 82, distance: 118.1
click at [277, 127] on div "VP BXQ.NGÃI" at bounding box center [265, 128] width 39 height 5
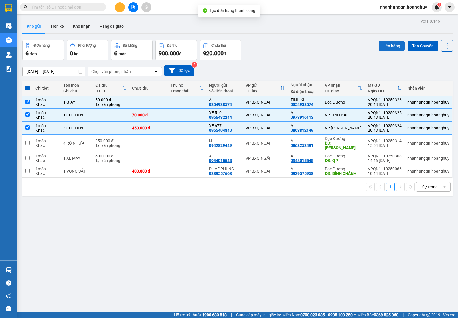
click at [392, 44] on button "Lên hàng" at bounding box center [392, 46] width 26 height 10
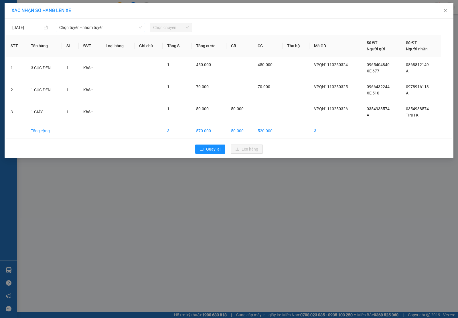
click at [119, 29] on span "Chọn tuyến - nhóm tuyến" at bounding box center [100, 27] width 82 height 9
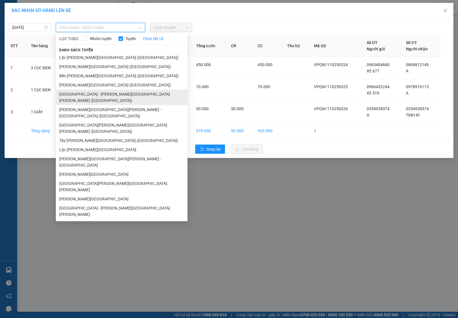
drag, startPoint x: 99, startPoint y: 95, endPoint x: 113, endPoint y: 88, distance: 16.0
click at [100, 95] on li "[GEOGRAPHIC_DATA] - [PERSON_NAME][GEOGRAPHIC_DATA][PERSON_NAME] ([GEOGRAPHIC_DA…" at bounding box center [122, 97] width 132 height 15
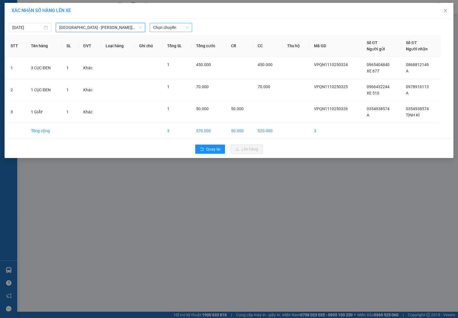
click at [179, 26] on span "Chọn chuyến" at bounding box center [170, 27] width 35 height 9
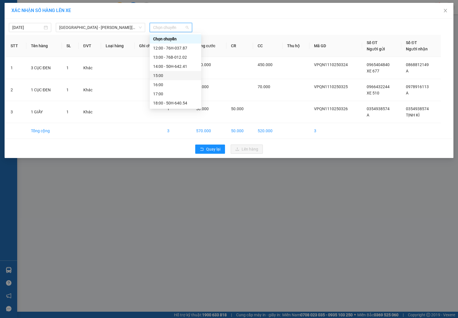
click at [181, 77] on div "15:00" at bounding box center [175, 75] width 45 height 6
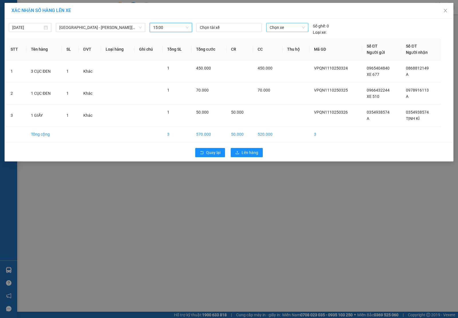
click at [286, 24] on span "Chọn xe" at bounding box center [287, 27] width 35 height 9
click at [284, 48] on div "50H-496.77" at bounding box center [287, 48] width 35 height 6
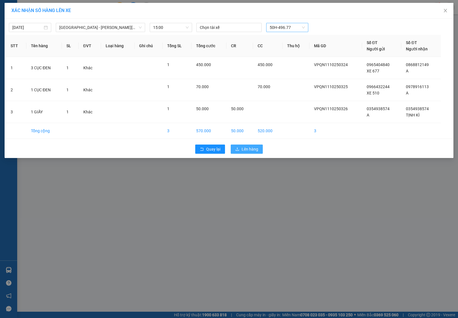
click at [245, 149] on span "Lên hàng" at bounding box center [250, 149] width 17 height 6
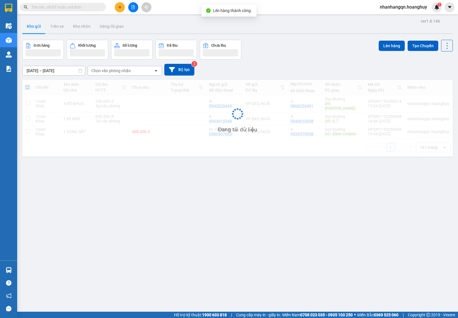
click at [68, 9] on input "text" at bounding box center [65, 7] width 68 height 6
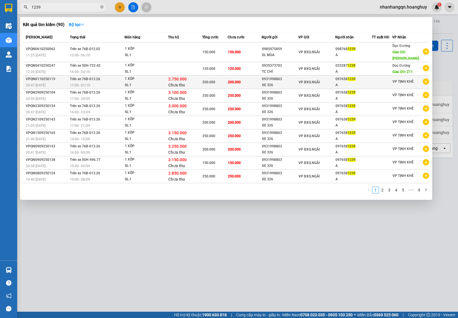
click at [270, 82] on div "XE 326" at bounding box center [280, 85] width 36 height 6
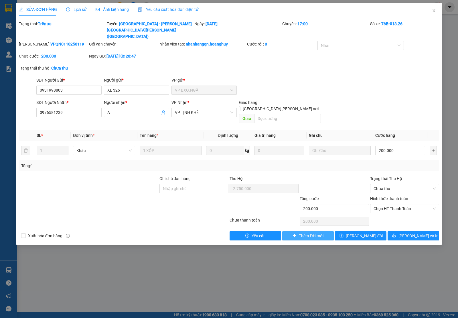
click at [294, 231] on button "Thêm ĐH mới" at bounding box center [308, 235] width 52 height 9
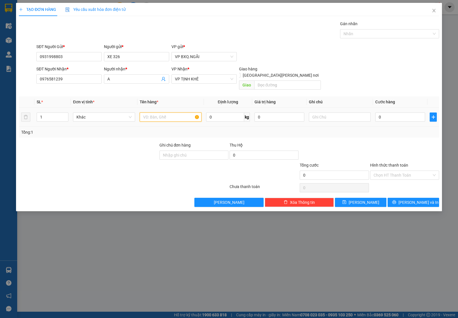
click at [153, 113] on input "text" at bounding box center [171, 116] width 62 height 9
click at [387, 113] on input "25.000" at bounding box center [400, 116] width 50 height 9
click at [388, 112] on input "25.000" at bounding box center [400, 116] width 50 height 9
drag, startPoint x: 408, startPoint y: 199, endPoint x: 404, endPoint y: 195, distance: 5.7
click at [408, 199] on span "[PERSON_NAME] và In" at bounding box center [418, 202] width 40 height 6
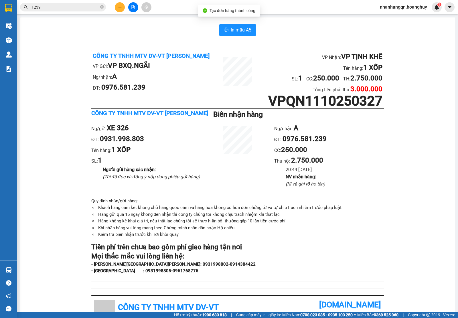
click at [53, 9] on input "1239" at bounding box center [65, 7] width 68 height 6
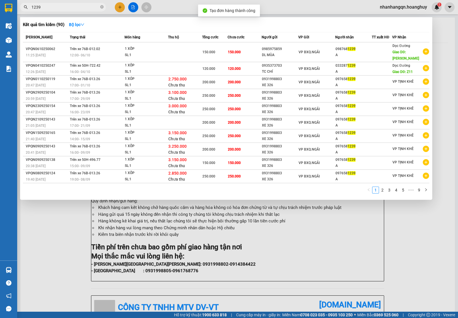
click at [53, 9] on input "1239" at bounding box center [65, 7] width 68 height 6
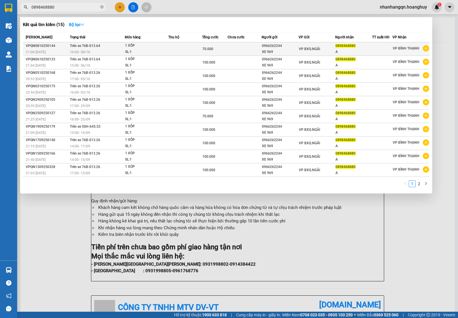
click at [318, 52] on div "VP BXQ.NGÃI" at bounding box center [317, 49] width 36 height 6
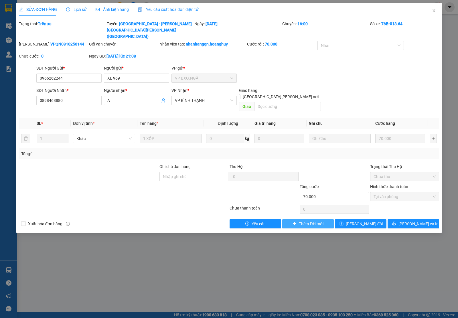
click at [306, 221] on span "Thêm ĐH mới" at bounding box center [311, 224] width 24 height 6
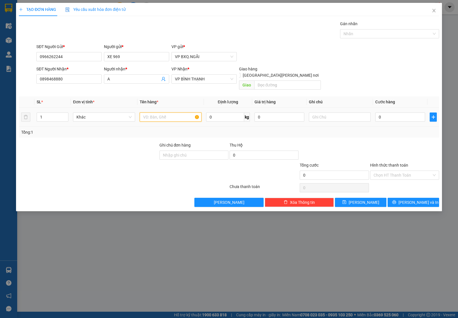
click at [164, 115] on input "text" at bounding box center [171, 116] width 62 height 9
click at [409, 199] on span "[PERSON_NAME] và In" at bounding box center [418, 202] width 40 height 6
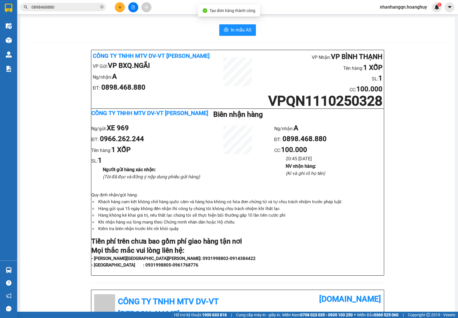
click at [55, 11] on span "0898468880" at bounding box center [63, 7] width 86 height 9
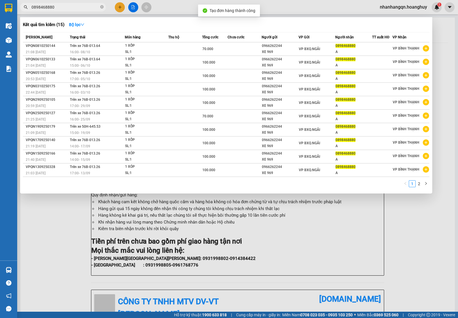
click at [55, 11] on span "0898468880" at bounding box center [63, 7] width 86 height 9
click at [55, 9] on input "0898468880" at bounding box center [65, 7] width 68 height 6
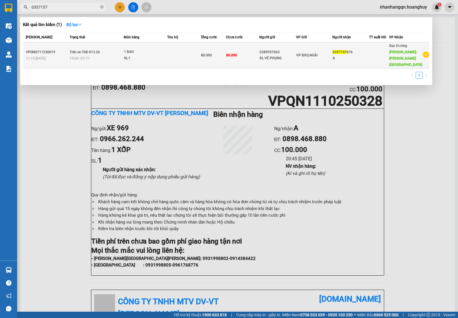
click at [364, 58] on div "A" at bounding box center [350, 58] width 36 height 6
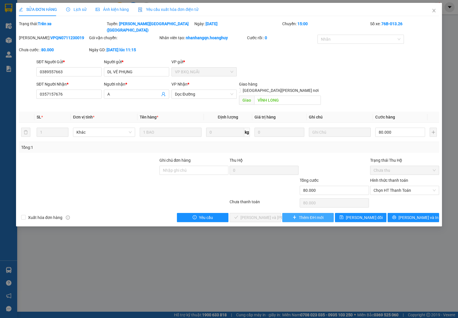
click at [318, 214] on span "Thêm ĐH mới" at bounding box center [311, 217] width 24 height 6
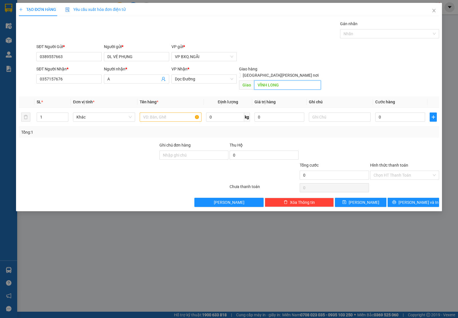
click at [270, 82] on input "VĨNH LONG" at bounding box center [287, 84] width 67 height 9
click at [204, 81] on span "Dọc Đường" at bounding box center [204, 79] width 58 height 9
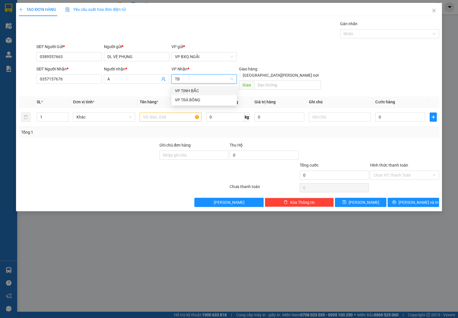
click at [203, 91] on div "VP TỊNH BẮC" at bounding box center [204, 91] width 58 height 6
click at [162, 114] on input "text" at bounding box center [171, 116] width 62 height 9
drag, startPoint x: 411, startPoint y: 166, endPoint x: 406, endPoint y: 169, distance: 5.7
click at [409, 171] on input "Hình thức thanh toán" at bounding box center [402, 175] width 58 height 9
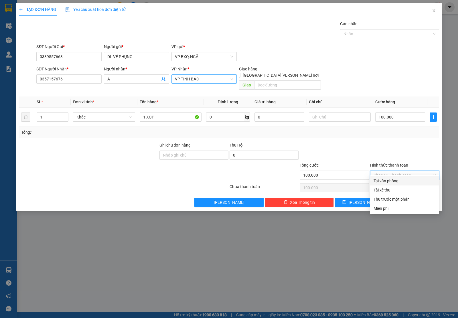
click at [400, 179] on div "Tại văn phòng" at bounding box center [404, 181] width 62 height 6
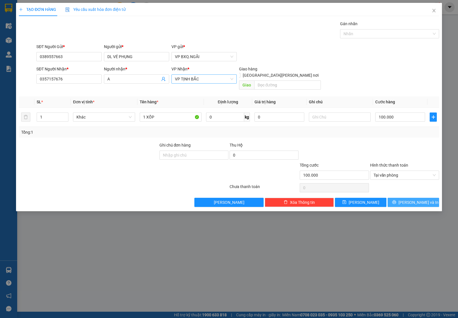
click at [396, 200] on icon "printer" at bounding box center [394, 202] width 4 height 4
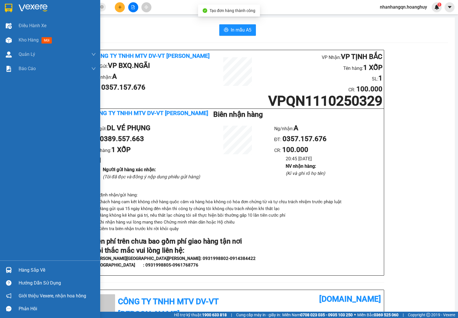
click at [11, 7] on img at bounding box center [8, 8] width 7 height 9
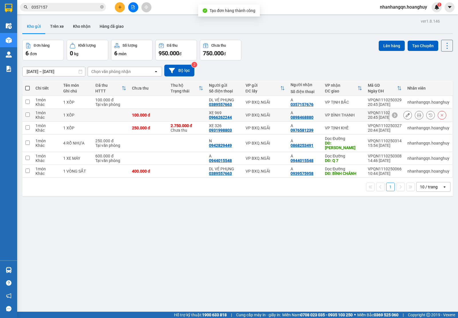
click at [278, 109] on td "VP BXQ.NGÃI" at bounding box center [265, 115] width 45 height 13
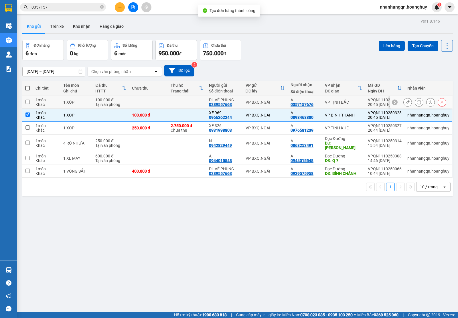
click at [278, 99] on td "VP BXQ.NGÃI" at bounding box center [265, 102] width 45 height 13
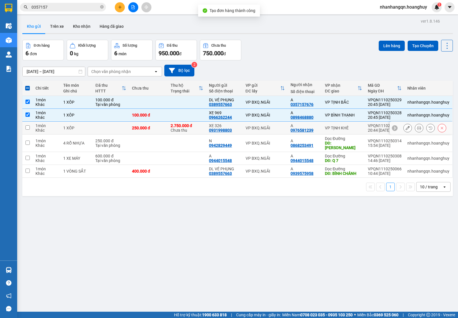
click at [280, 124] on td "VP BXQ.NGÃI" at bounding box center [265, 128] width 45 height 13
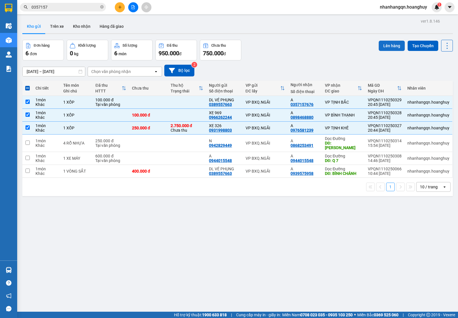
click at [389, 47] on button "Lên hàng" at bounding box center [392, 46] width 26 height 10
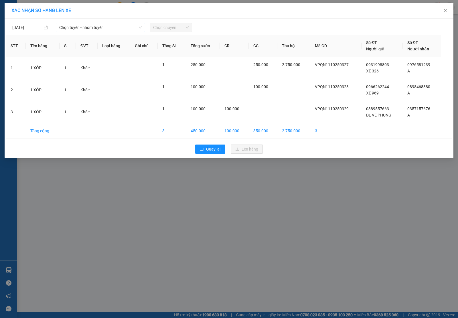
click at [125, 26] on span "Chọn tuyến - nhóm tuyến" at bounding box center [100, 27] width 82 height 9
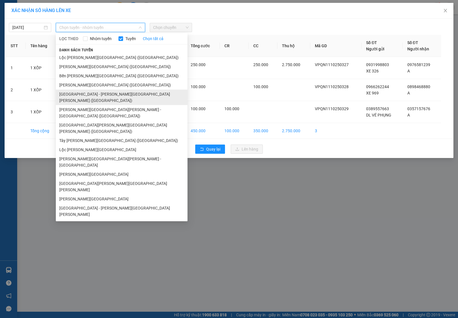
click at [88, 97] on li "[GEOGRAPHIC_DATA] - [PERSON_NAME][GEOGRAPHIC_DATA][PERSON_NAME] ([GEOGRAPHIC_DA…" at bounding box center [122, 97] width 132 height 15
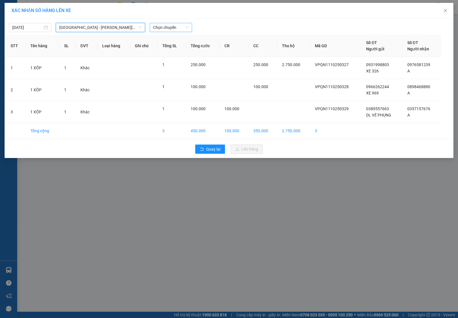
click at [187, 29] on span "Chọn chuyến" at bounding box center [170, 27] width 35 height 9
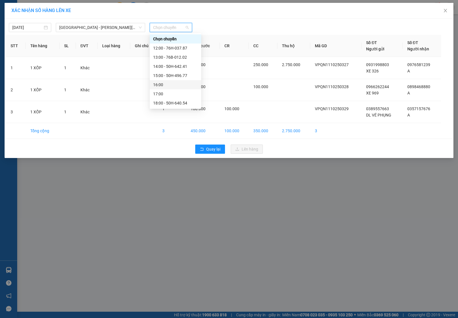
click at [185, 87] on div "16:00" at bounding box center [175, 85] width 45 height 6
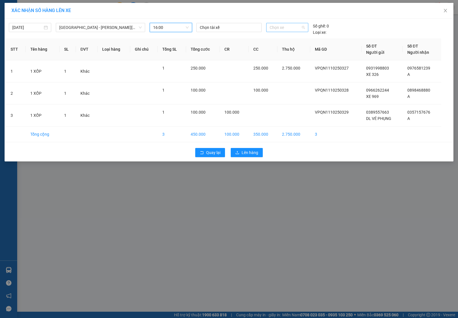
click at [294, 26] on span "Chọn xe" at bounding box center [287, 27] width 35 height 9
click at [285, 37] on div "76B-013.26" at bounding box center [287, 39] width 35 height 6
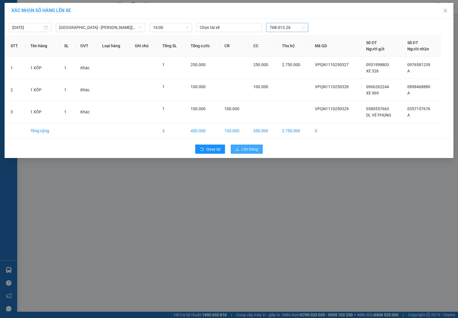
click at [246, 149] on span "Lên hàng" at bounding box center [250, 149] width 17 height 6
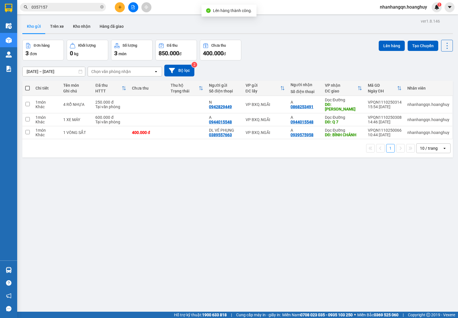
drag, startPoint x: 53, startPoint y: 2, endPoint x: 55, endPoint y: 11, distance: 9.0
click at [53, 4] on div "Kết quả [PERSON_NAME] ( 1 ) Bộ lọc Mã ĐH Trạng thái Món hàng Thu hộ [PERSON_NAM…" at bounding box center [229, 7] width 458 height 14
click at [55, 11] on span "0357157" at bounding box center [63, 7] width 86 height 9
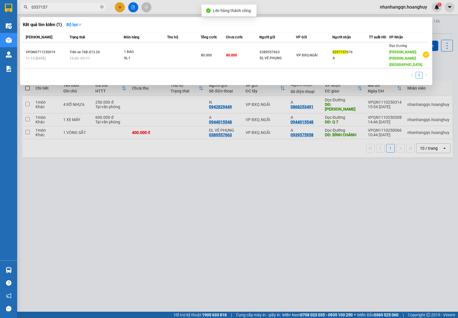
drag, startPoint x: 55, startPoint y: 11, endPoint x: 54, endPoint y: 6, distance: 4.7
click at [54, 7] on span "0357157" at bounding box center [63, 7] width 86 height 9
click at [54, 6] on input "0357157" at bounding box center [65, 7] width 68 height 6
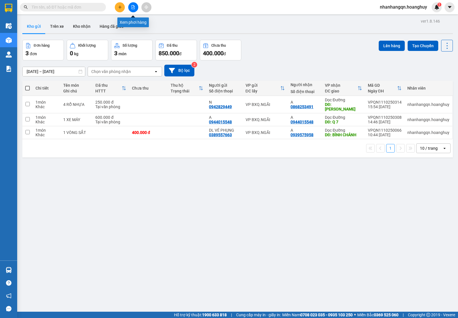
click at [130, 10] on button at bounding box center [133, 7] width 10 height 10
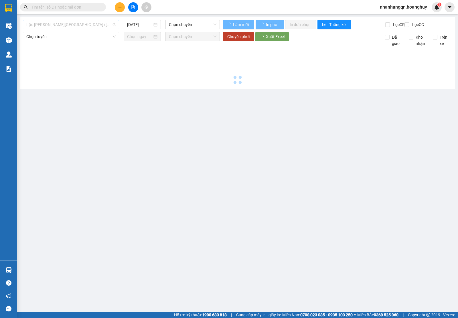
click at [92, 25] on span "Lộc [PERSON_NAME][GEOGRAPHIC_DATA] ([GEOGRAPHIC_DATA])" at bounding box center [70, 24] width 89 height 9
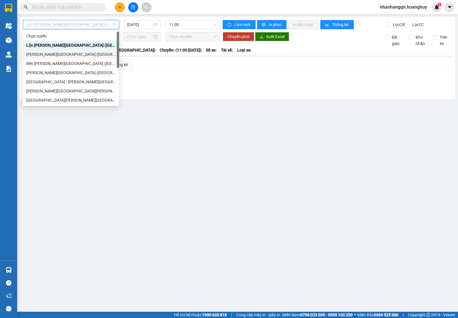
click at [86, 55] on div "[PERSON_NAME][GEOGRAPHIC_DATA] ([GEOGRAPHIC_DATA])" at bounding box center [70, 54] width 89 height 6
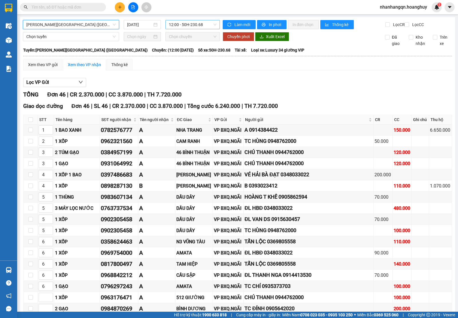
click at [181, 27] on span "12:00 - 50H-230.68" at bounding box center [192, 24] width 47 height 9
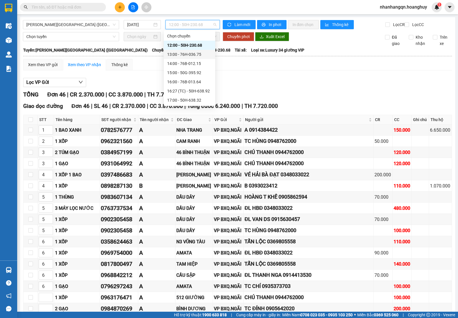
click at [199, 56] on div "13:00 - 76H-036.75" at bounding box center [189, 54] width 45 height 6
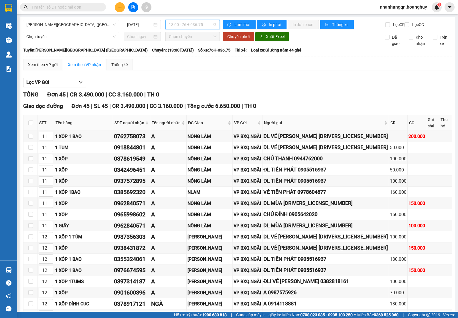
click at [195, 29] on span "13:00 - 76H-036.75" at bounding box center [192, 24] width 47 height 9
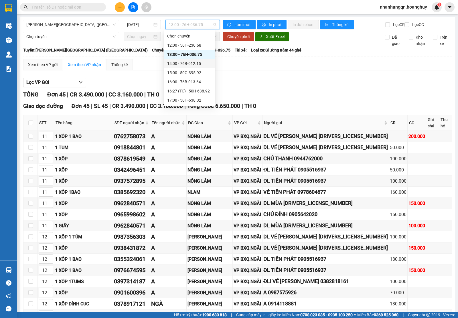
click at [195, 66] on div "14:00 - 76B-012.15" at bounding box center [189, 63] width 45 height 6
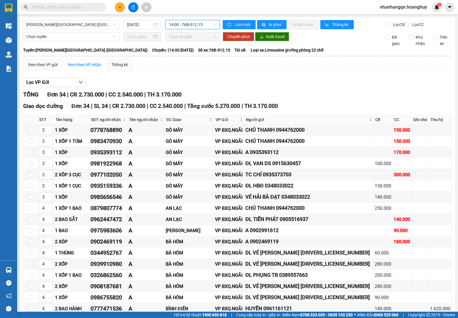
click at [186, 26] on span "14:00 - 76B-012.15" at bounding box center [192, 24] width 47 height 9
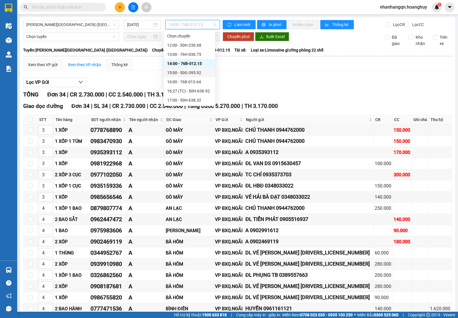
click at [191, 74] on div "15:00 - 50G-395.92" at bounding box center [189, 73] width 45 height 6
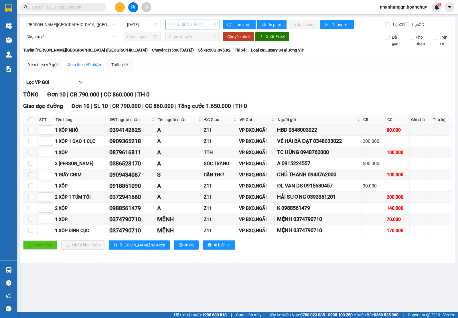
click at [197, 26] on span "15:00 - 50G-395.92" at bounding box center [192, 24] width 47 height 9
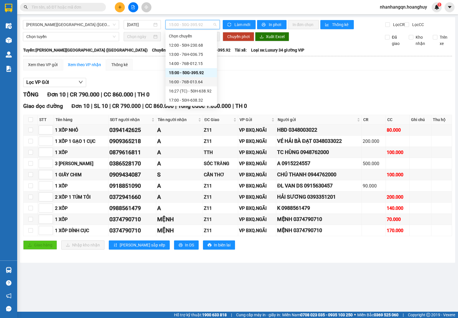
click at [203, 81] on div "16:00 - 76B-013.64" at bounding box center [191, 82] width 45 height 6
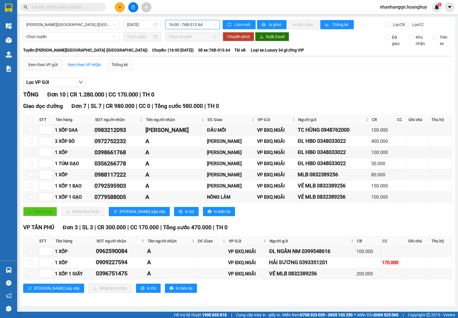
scroll to position [5, 0]
click at [202, 21] on span "16:00 - 76B-013.64" at bounding box center [192, 24] width 47 height 9
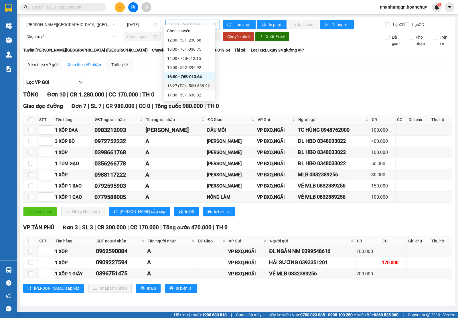
click at [182, 88] on div "16:27 (TC) - 50H-638.92" at bounding box center [189, 86] width 45 height 6
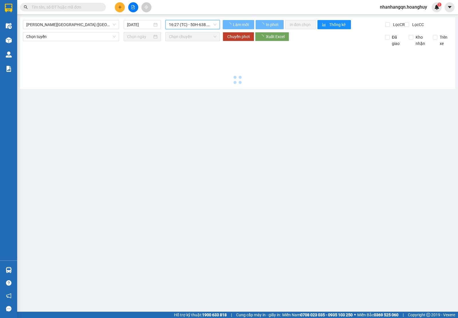
scroll to position [0, 0]
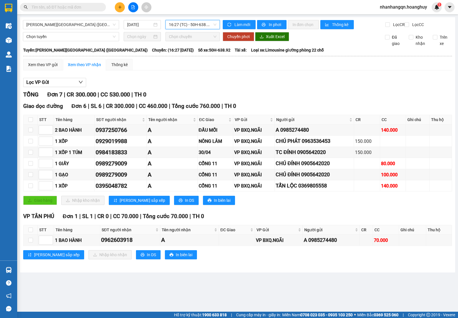
click at [193, 29] on div "[PERSON_NAME][GEOGRAPHIC_DATA] ([GEOGRAPHIC_DATA]) [DATE] 16:27 16:27 (TC) - 50…" at bounding box center [121, 24] width 197 height 9
click at [193, 27] on span "16:27 (TC) - 50H-638.92" at bounding box center [192, 24] width 47 height 9
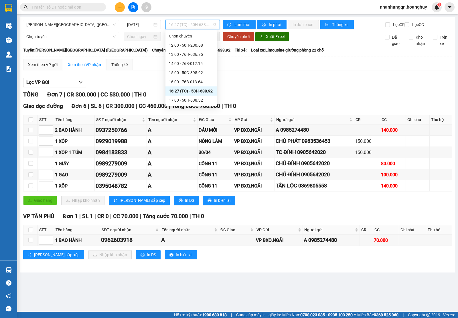
scroll to position [27, 0]
click at [199, 75] on div "17:00 - 50H-638.32" at bounding box center [191, 73] width 45 height 6
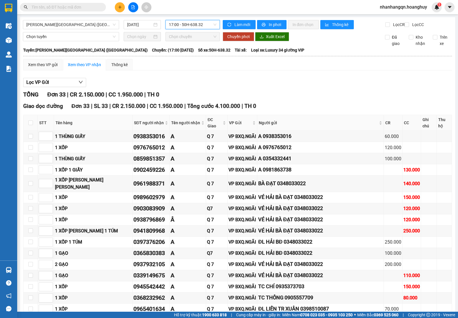
click at [191, 25] on span "17:00 - 50H-638.32" at bounding box center [192, 24] width 47 height 9
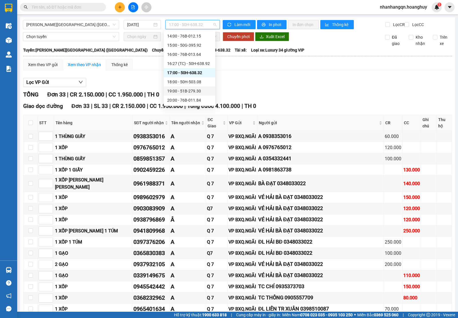
click at [195, 88] on div "19:00 - 51B-279.30" at bounding box center [189, 91] width 45 height 6
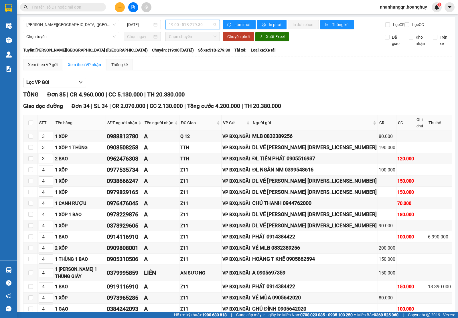
click at [192, 27] on span "19:00 - 51B-279.30" at bounding box center [192, 24] width 47 height 9
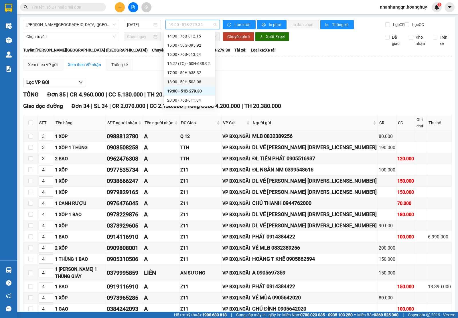
click at [206, 82] on div "18:00 - 50H-503.08" at bounding box center [189, 82] width 45 height 6
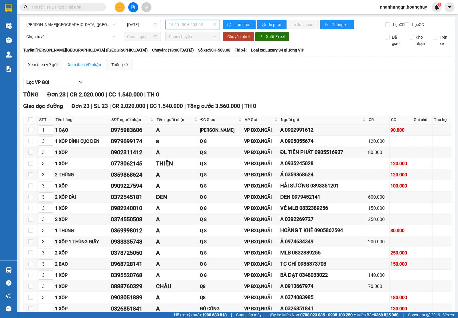
click at [201, 26] on span "18:00 - 50H-503.08" at bounding box center [192, 24] width 47 height 9
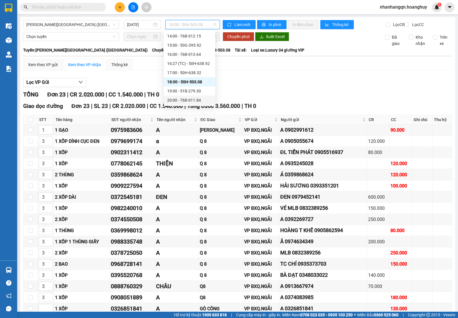
click at [195, 97] on div "20:00 - 76B-011.84" at bounding box center [189, 100] width 45 height 6
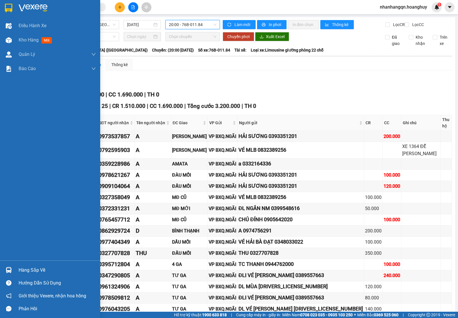
click at [10, 12] on div at bounding box center [9, 8] width 10 height 10
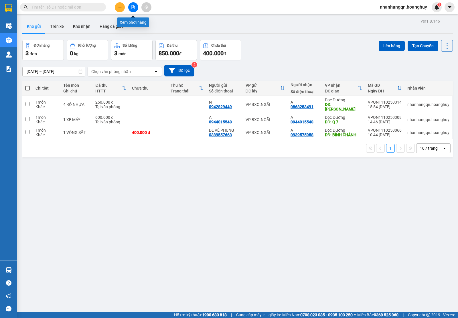
click at [134, 3] on button at bounding box center [133, 7] width 10 height 10
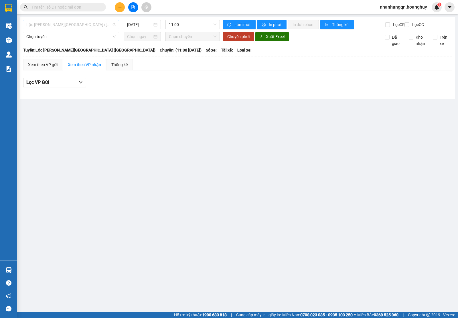
click at [84, 24] on span "Lộc [PERSON_NAME][GEOGRAPHIC_DATA] ([GEOGRAPHIC_DATA])" at bounding box center [70, 24] width 89 height 9
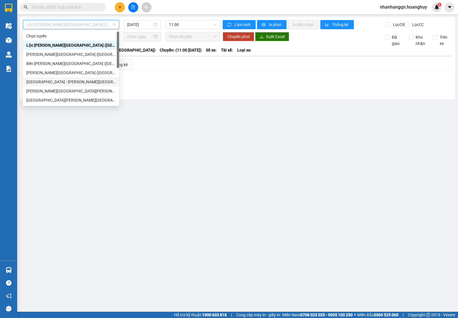
click at [69, 78] on div "[GEOGRAPHIC_DATA] - [PERSON_NAME][GEOGRAPHIC_DATA][PERSON_NAME] ([GEOGRAPHIC_DA…" at bounding box center [71, 81] width 96 height 9
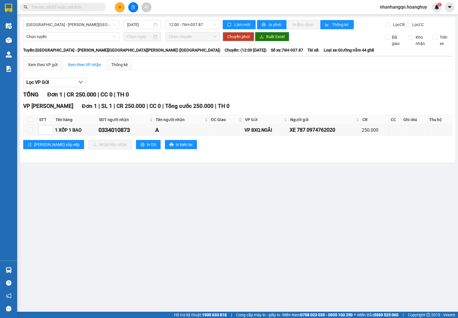
click at [265, 41] on button "Xuất Excel" at bounding box center [272, 36] width 34 height 9
click at [204, 23] on span "12:00 - 76H-037.87" at bounding box center [192, 24] width 47 height 9
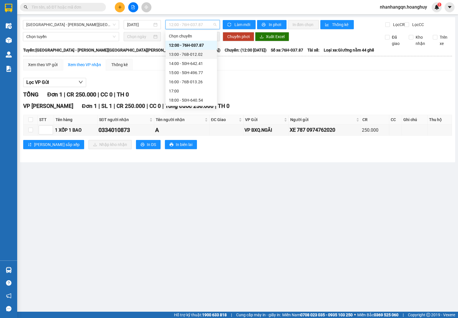
click at [209, 51] on div "13:00 - 76B-012.02" at bounding box center [191, 54] width 52 height 9
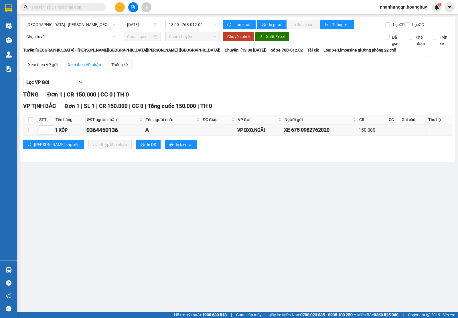
click at [269, 40] on span "Xuất Excel" at bounding box center [275, 36] width 19 height 6
click at [192, 25] on span "13:00 - 76B-012.02" at bounding box center [192, 24] width 47 height 9
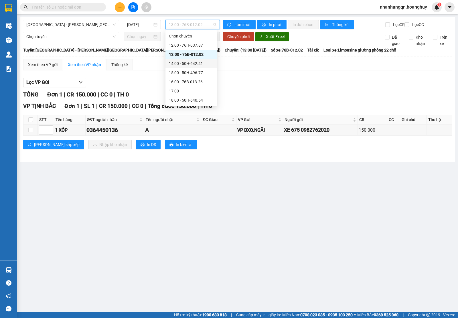
click at [208, 66] on div "14:00 - 50H-642.41" at bounding box center [191, 63] width 45 height 6
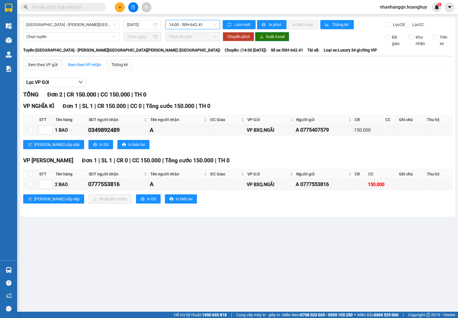
click at [268, 40] on span "Xuất Excel" at bounding box center [275, 36] width 19 height 6
click at [201, 27] on span "14:00 - 50H-642.41" at bounding box center [192, 24] width 47 height 9
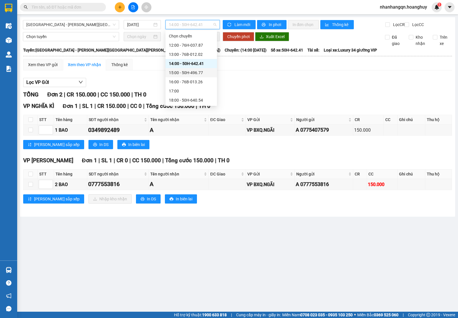
click at [193, 72] on div "15:00 - 50H-496.77" at bounding box center [191, 73] width 45 height 6
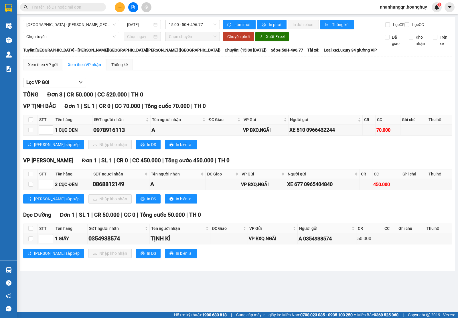
click at [268, 40] on span "Xuất Excel" at bounding box center [275, 36] width 19 height 6
click at [190, 27] on span "15:00 - 50H-496.77" at bounding box center [192, 24] width 47 height 9
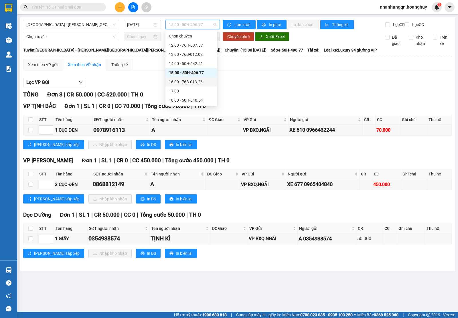
click at [196, 84] on div "16:00 - 76B-013.26" at bounding box center [191, 82] width 45 height 6
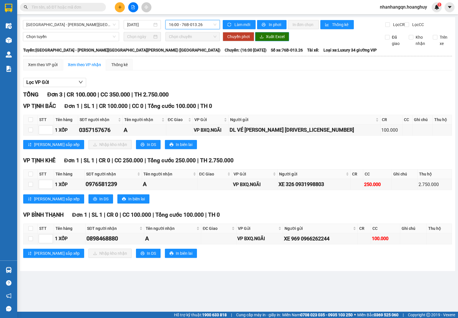
click at [273, 40] on span "Xuất Excel" at bounding box center [275, 36] width 19 height 6
click at [205, 22] on span "16:00 - 76B-013.26" at bounding box center [192, 24] width 47 height 9
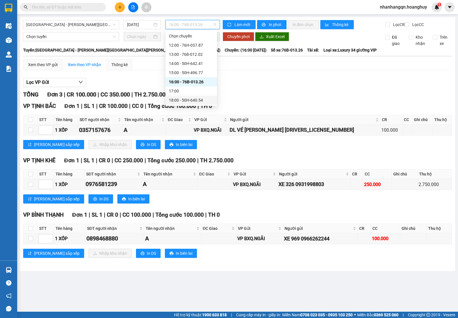
click at [202, 102] on div "18:00 - 50H-640.54" at bounding box center [191, 100] width 45 height 6
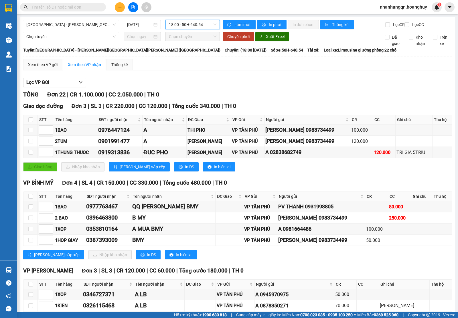
click at [270, 40] on span "Xuất Excel" at bounding box center [275, 36] width 19 height 6
click at [209, 27] on span "18:00 - 50H-640.54" at bounding box center [192, 24] width 47 height 9
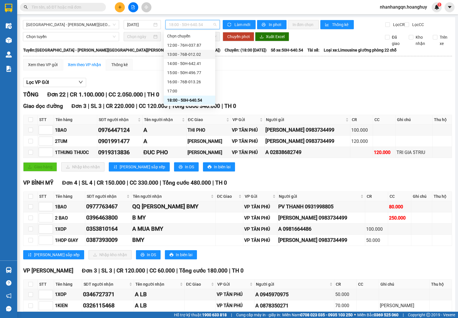
scroll to position [18, 0]
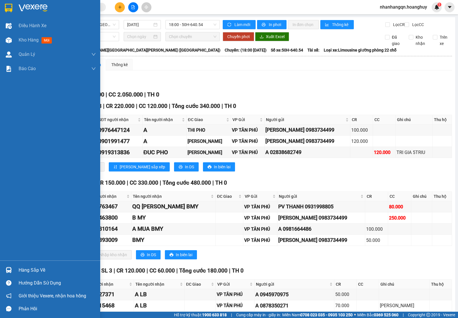
click at [12, 6] on div at bounding box center [9, 8] width 10 height 10
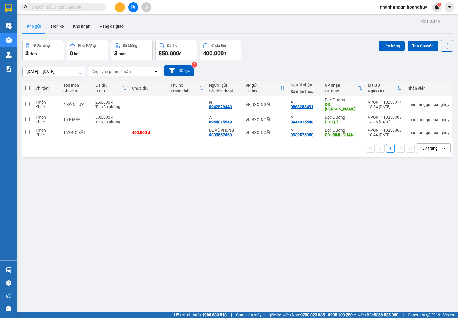
click at [131, 9] on button at bounding box center [133, 7] width 10 height 10
